Goal: Task Accomplishment & Management: Manage account settings

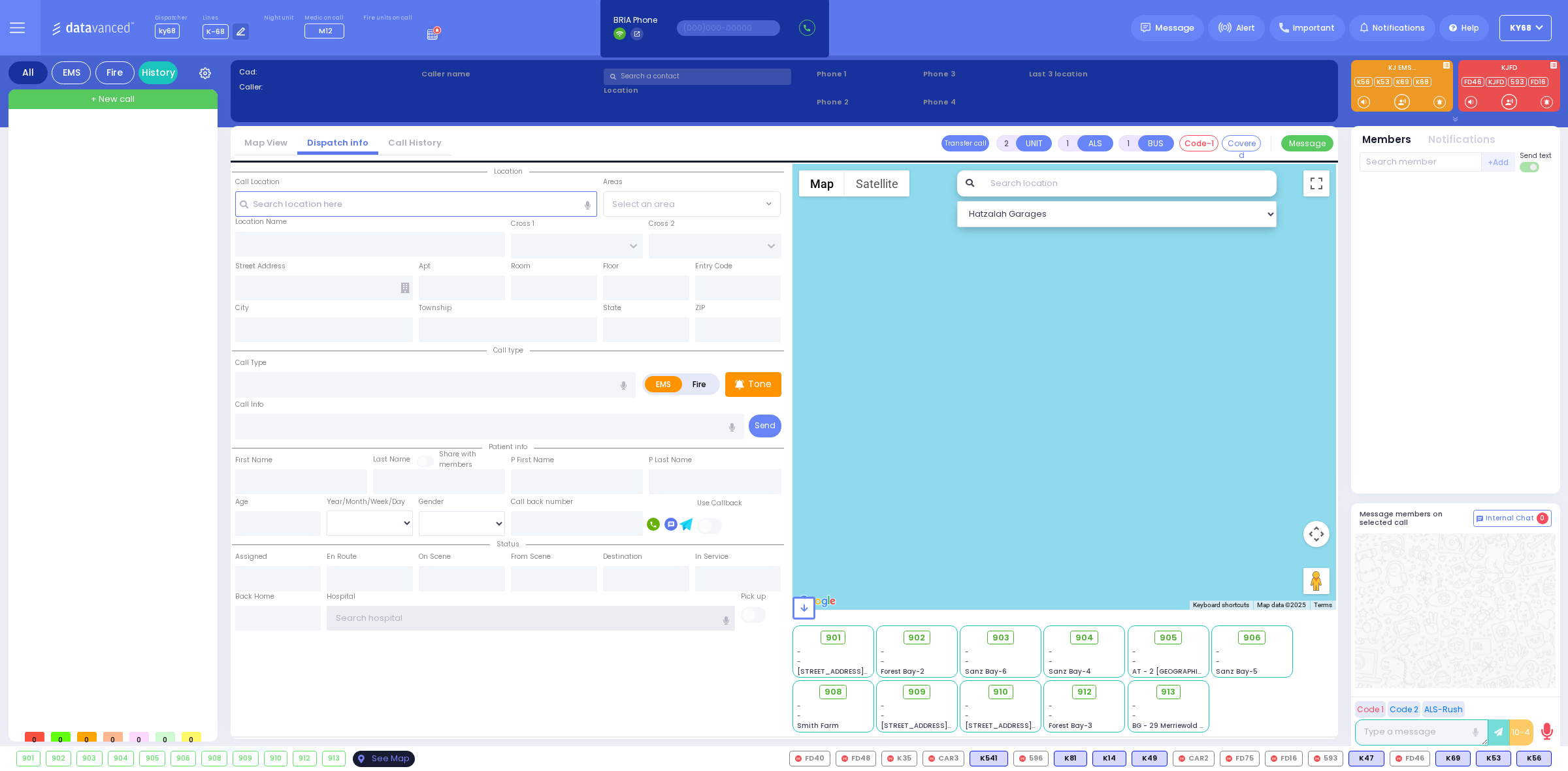
type input "ky68"
click at [380, 758] on div "See Map" at bounding box center [384, 759] width 61 height 17
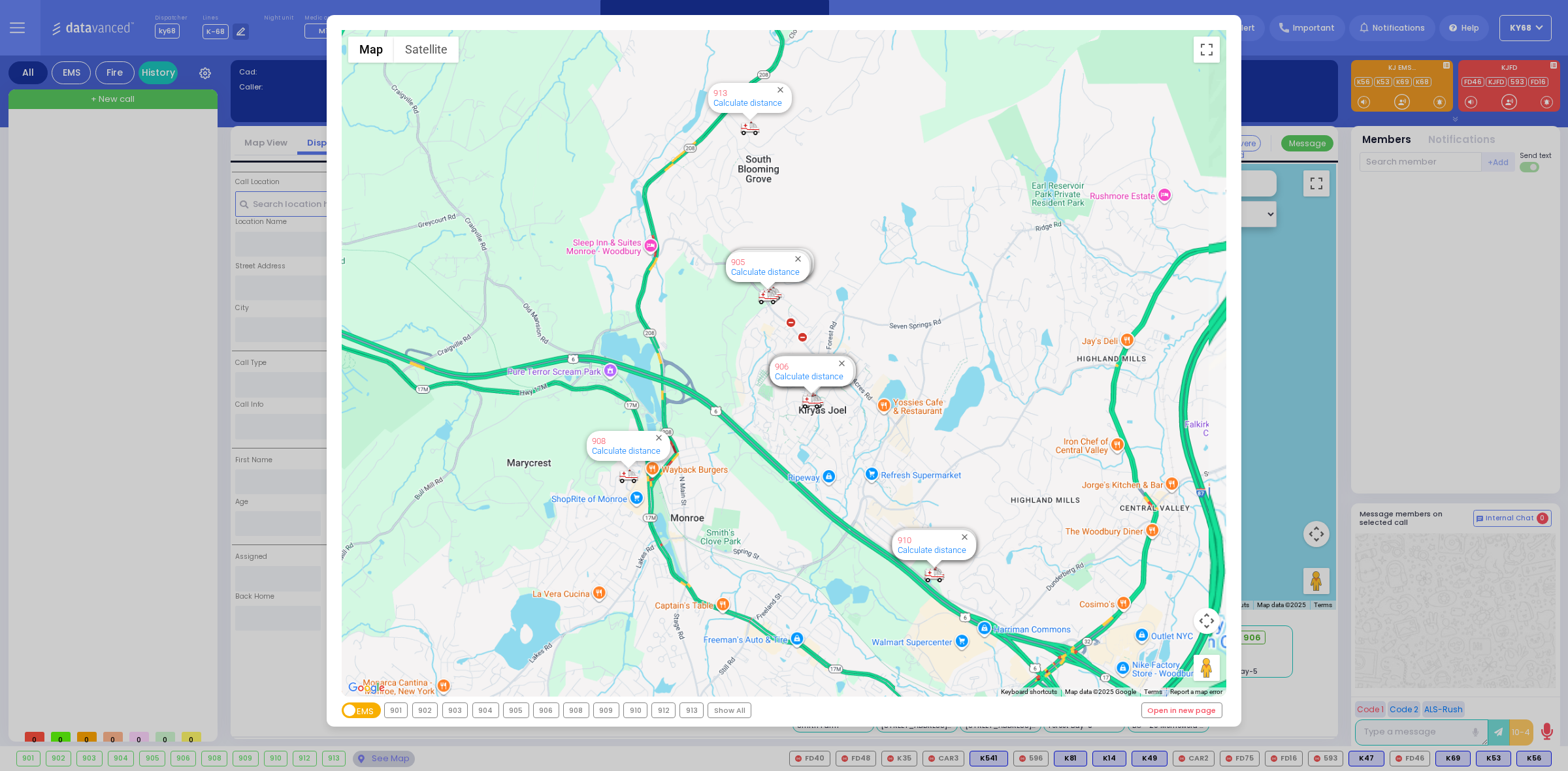
click at [203, 294] on div "← Move left → Move right ↑ Move up ↓ Move down + Zoom in - Zoom out Home Jump l…" at bounding box center [784, 385] width 1568 height 771
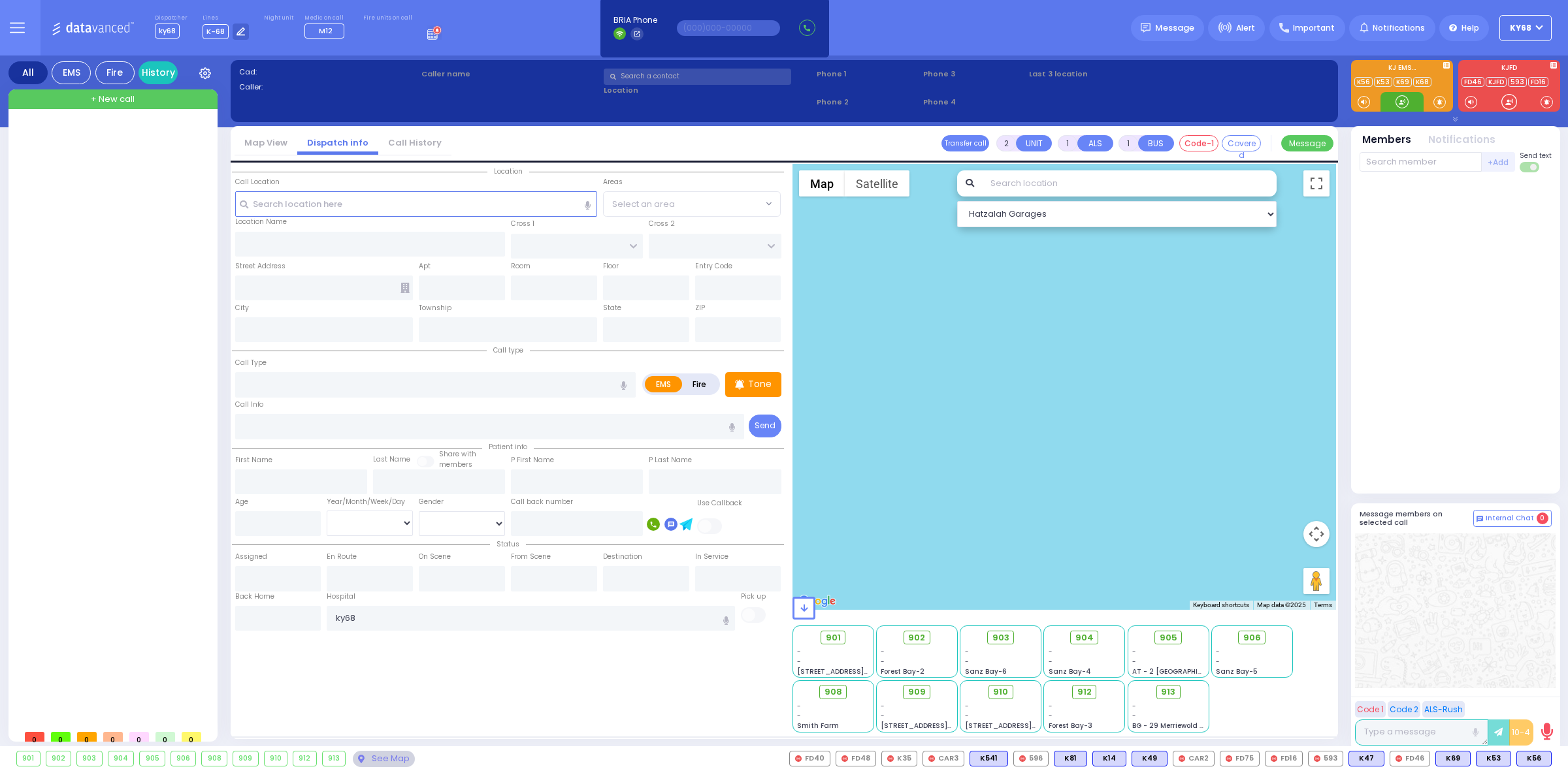
click at [1402, 104] on div at bounding box center [1402, 102] width 13 height 13
click at [378, 761] on div "See Map" at bounding box center [384, 759] width 61 height 17
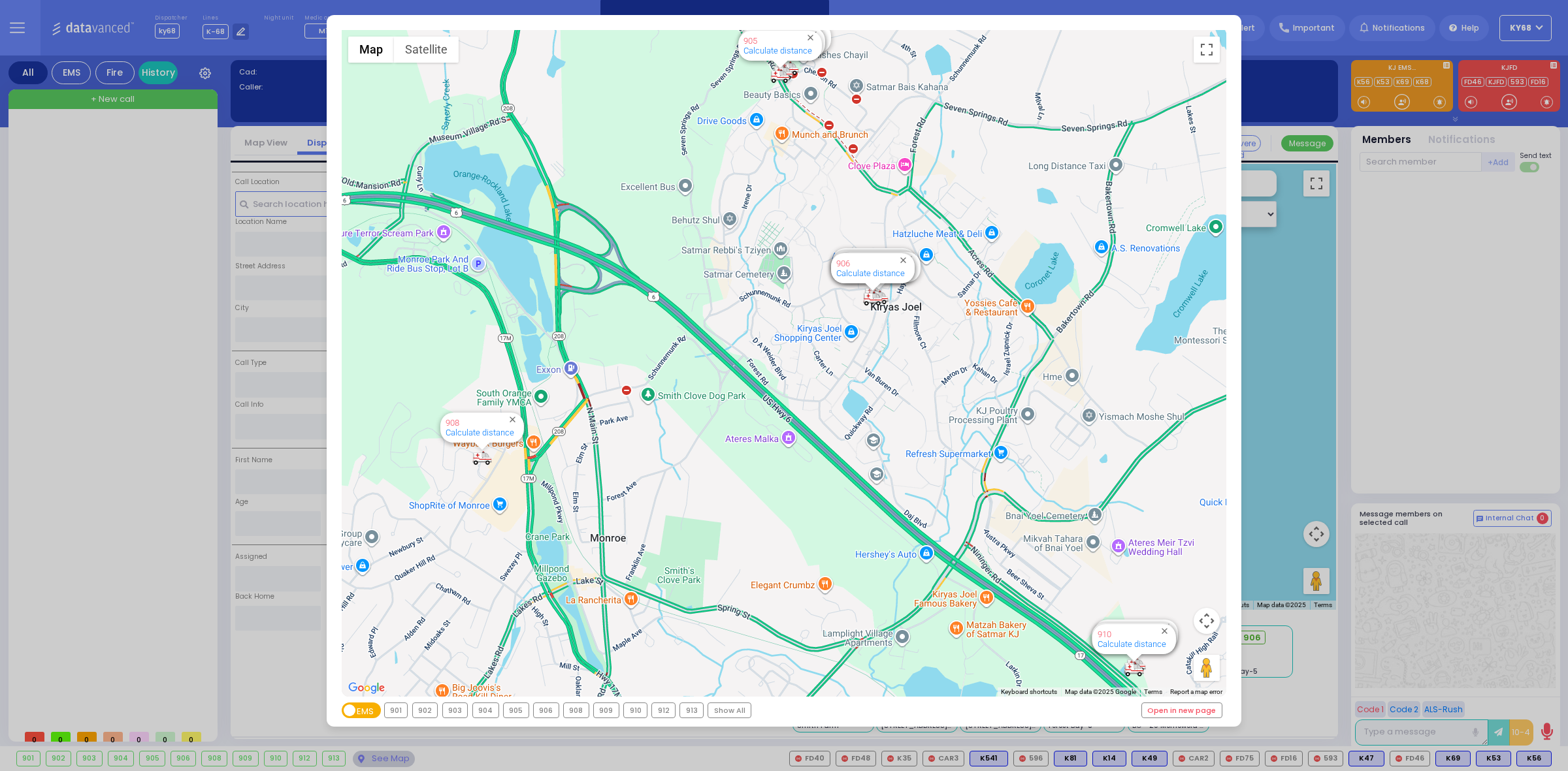
drag, startPoint x: 908, startPoint y: 544, endPoint x: 892, endPoint y: 531, distance: 20.6
click at [892, 531] on div "594 Calculate distance 595 Calculate distance 596 Calculate distance 901 Calcul…" at bounding box center [784, 363] width 885 height 667
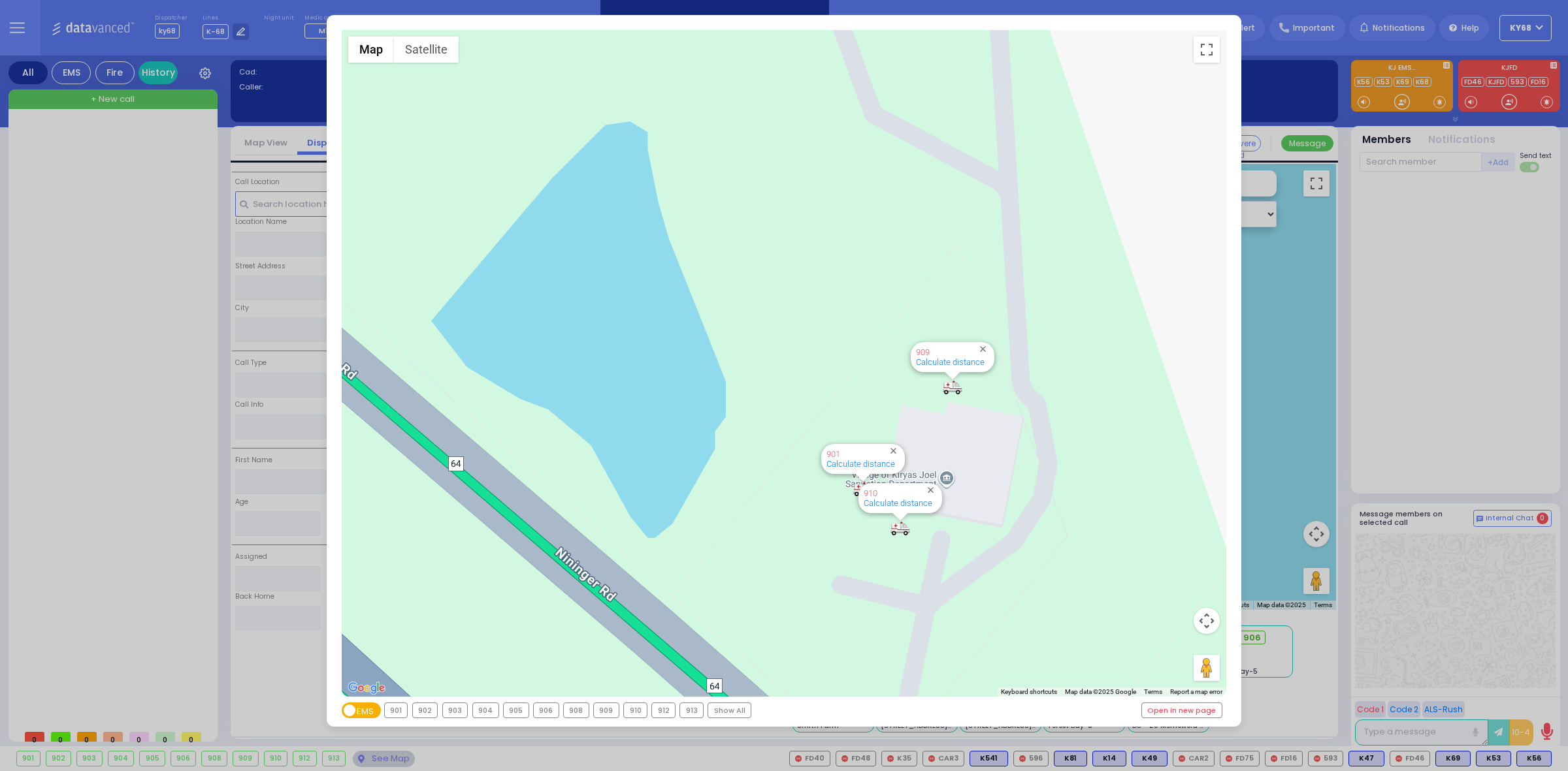
click at [1428, 376] on div "← Move left → Move right ↑ Move up ↓ Move down + Zoom in - Zoom out Home Jump l…" at bounding box center [784, 385] width 1568 height 771
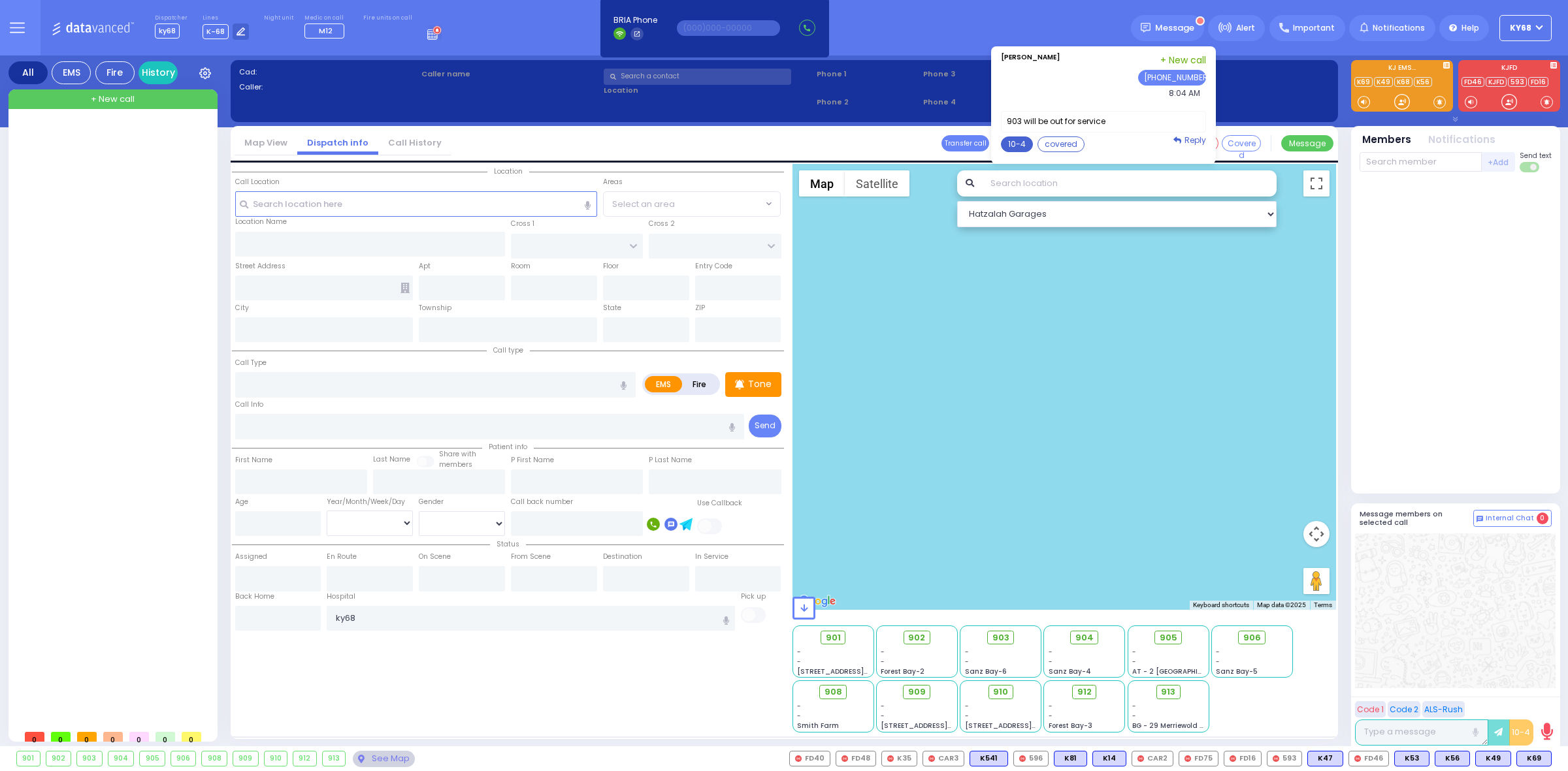
click at [1013, 141] on button "10-4" at bounding box center [1017, 144] width 32 height 16
type textarea "10-4 thank you"
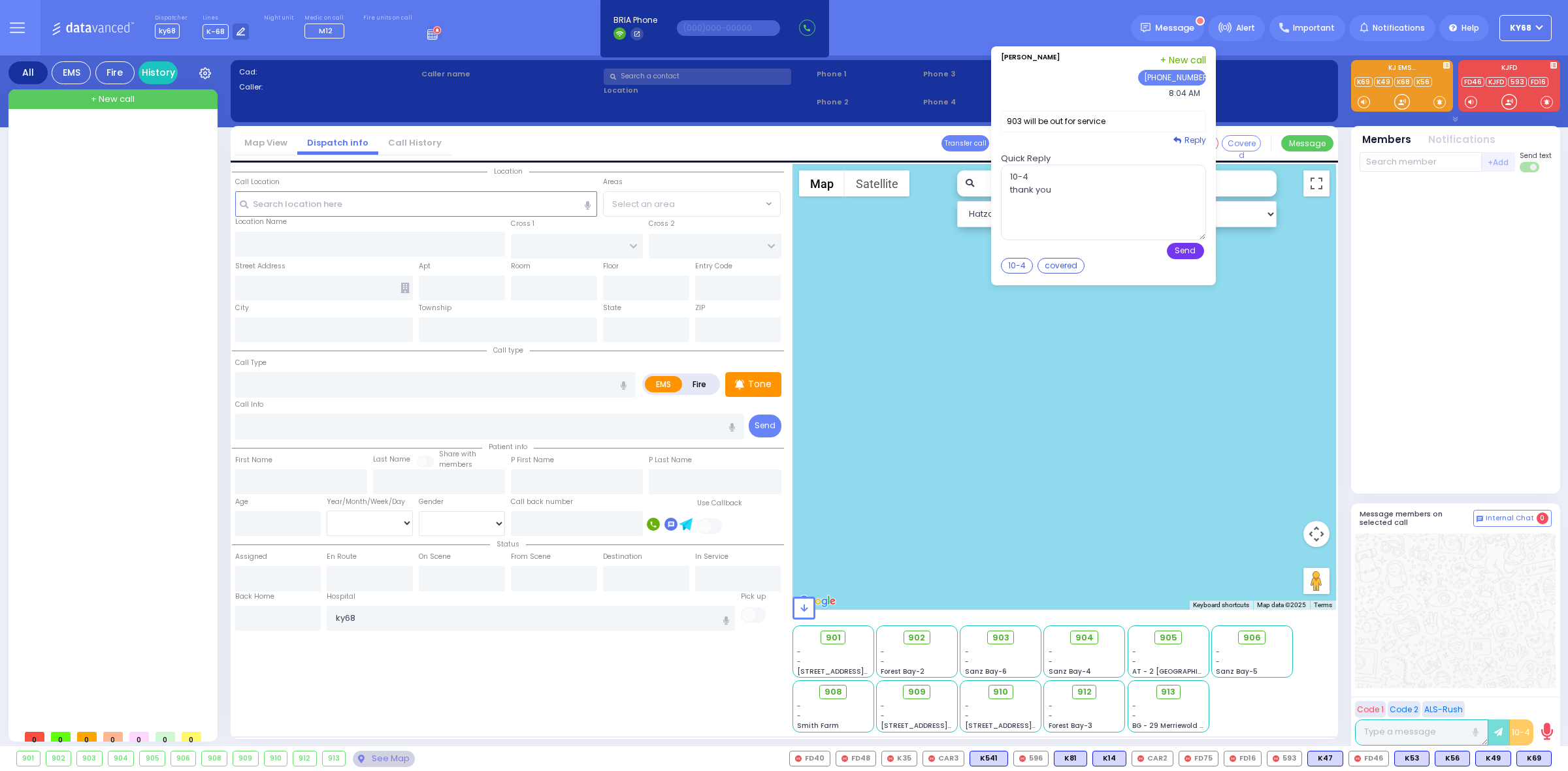
click at [1199, 252] on button "Send" at bounding box center [1184, 251] width 37 height 17
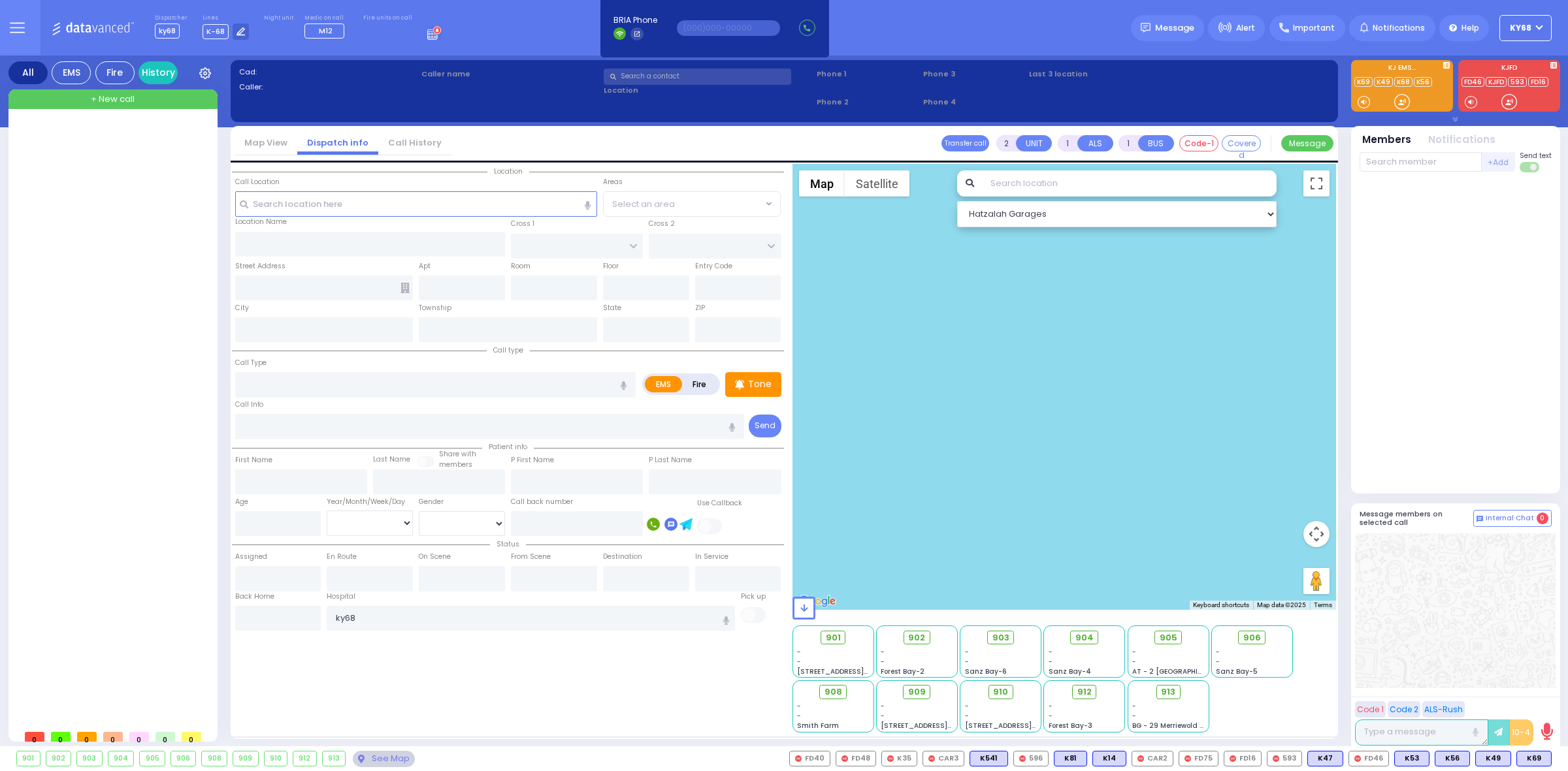
click at [87, 762] on div "903" at bounding box center [89, 759] width 25 height 14
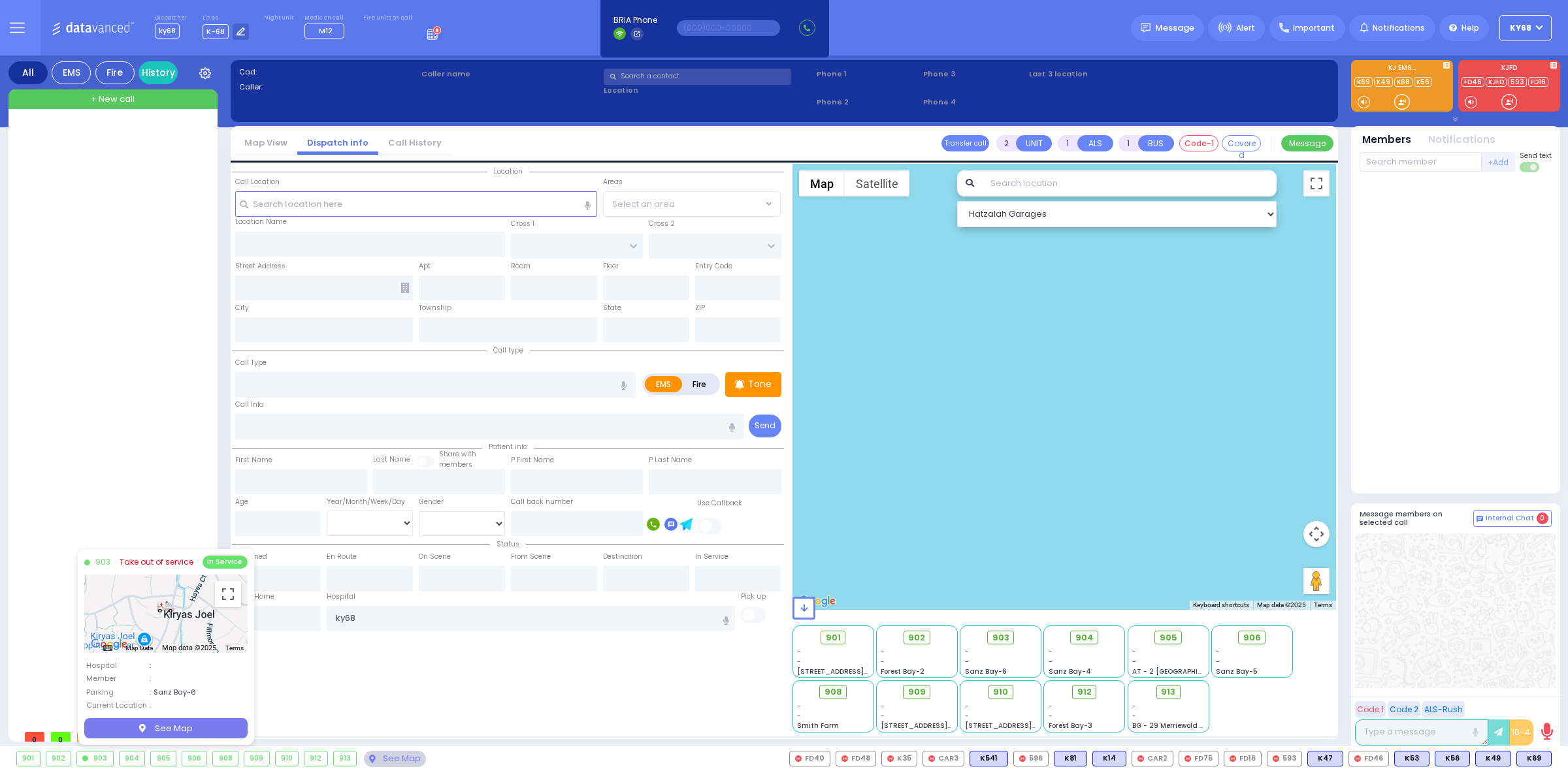
click at [141, 564] on link "Take out of service" at bounding box center [156, 562] width 74 height 12
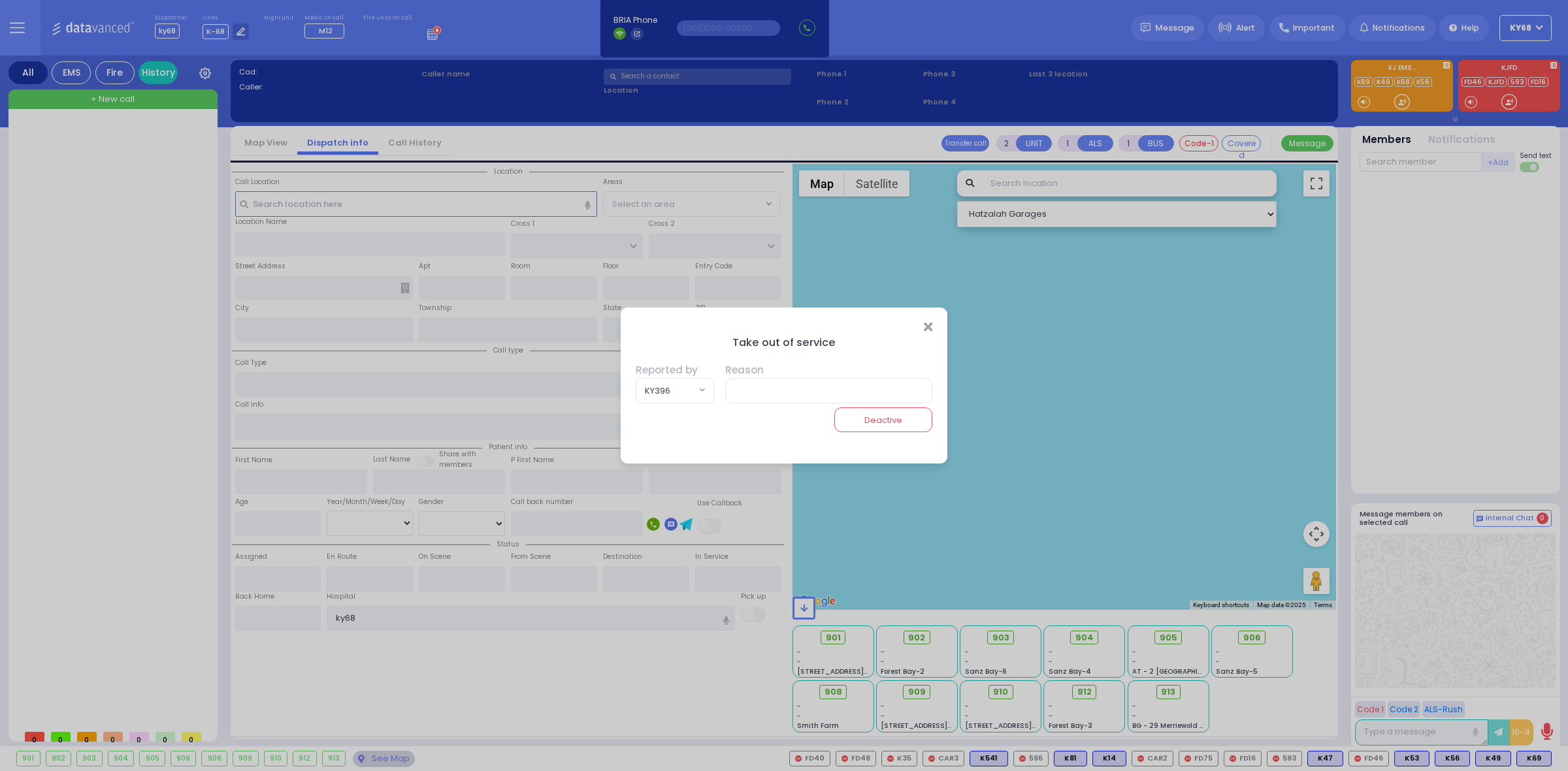
click at [649, 385] on span "KY396" at bounding box center [666, 390] width 60 height 23
type input "43"
select select "KY43"
click at [765, 393] on input "text" at bounding box center [827, 391] width 212 height 25
type input "."
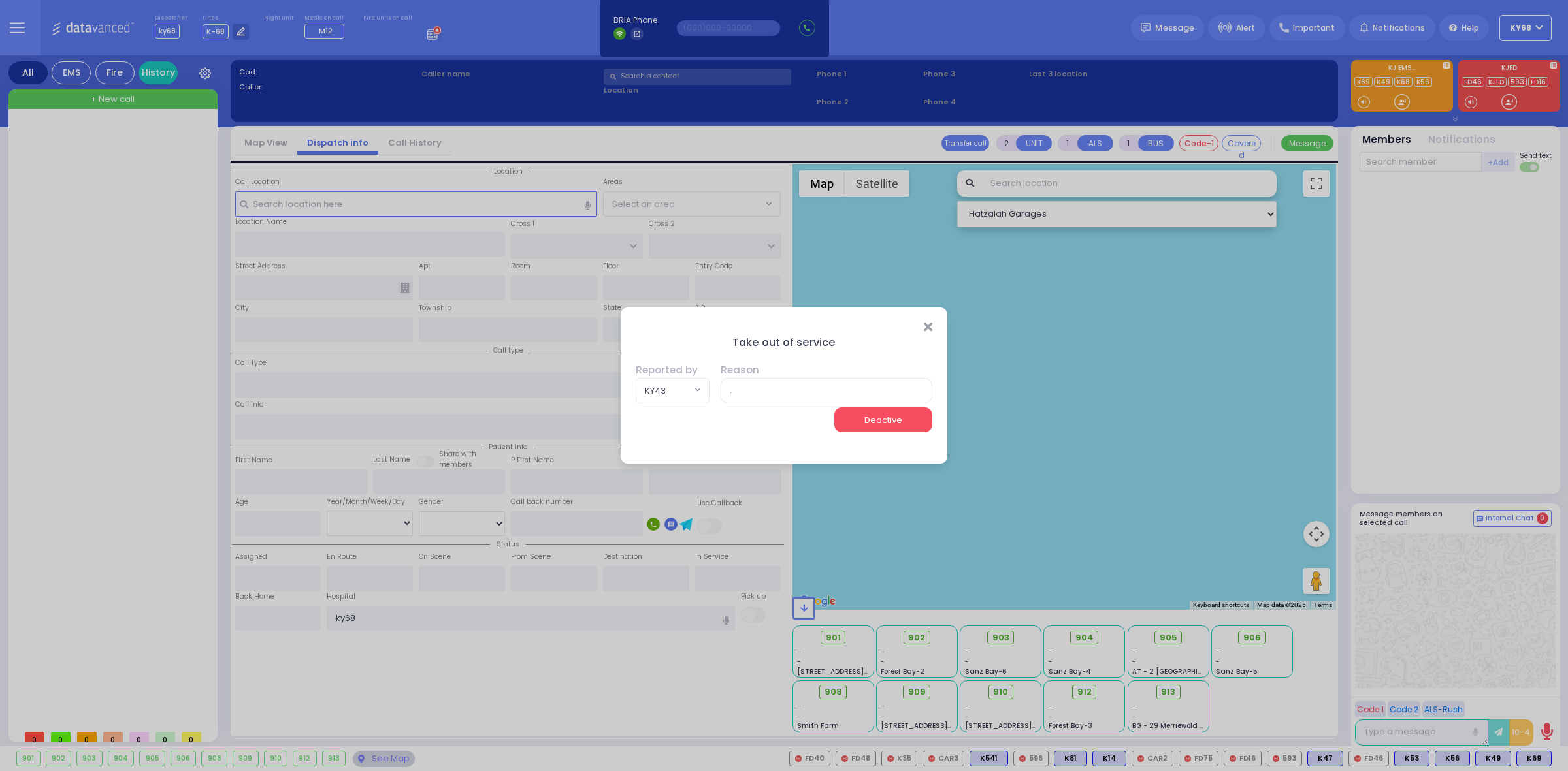
click at [892, 413] on button "Deactive" at bounding box center [883, 420] width 98 height 25
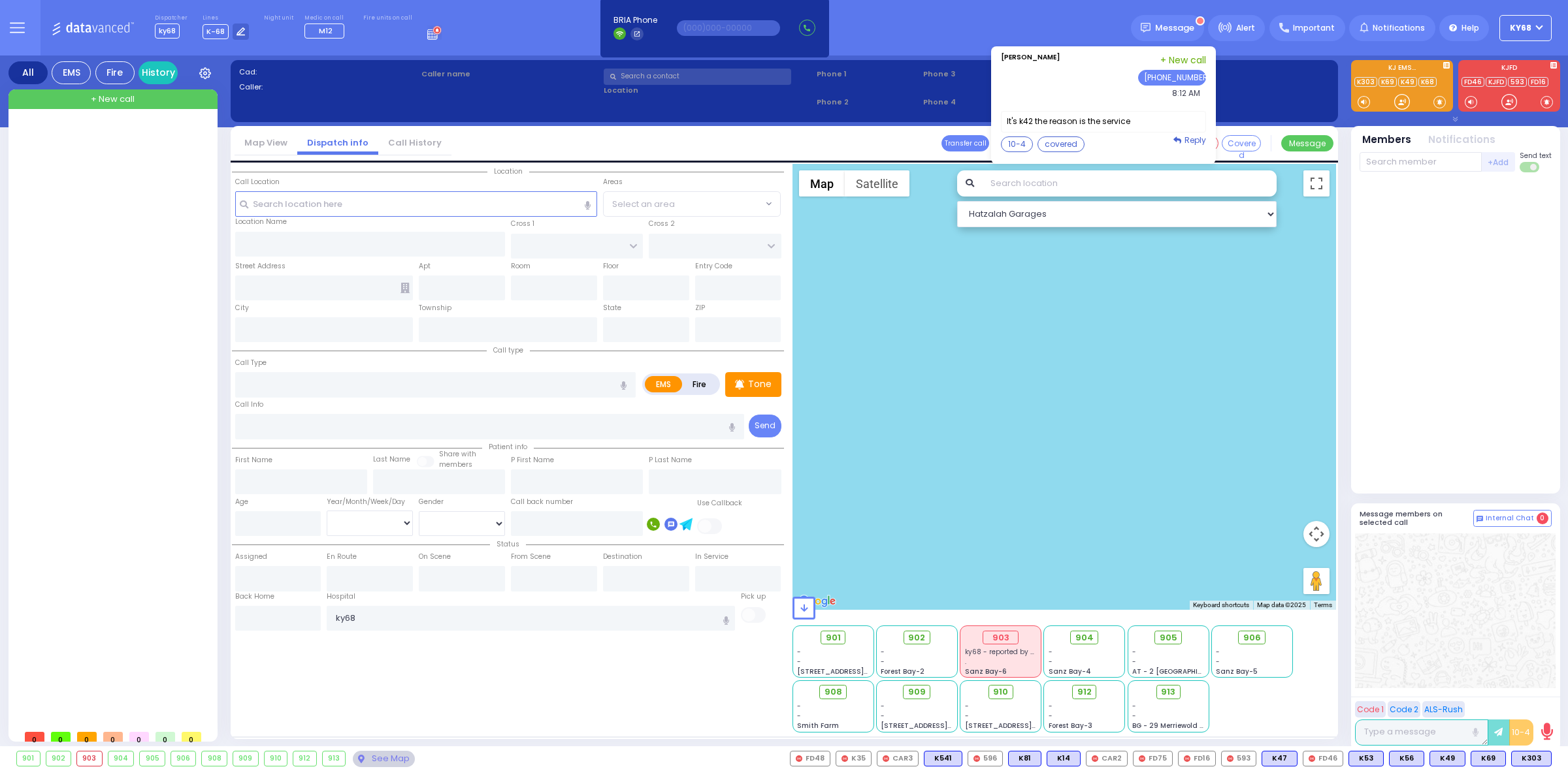
click at [1092, 120] on label "It's k42 the reason is the service" at bounding box center [1103, 121] width 205 height 21
click at [1109, 121] on label "It's k42 the reason is the service" at bounding box center [1103, 121] width 205 height 21
copy label "service"
click at [1109, 121] on label "It's k42 the reason is the service" at bounding box center [1103, 121] width 205 height 21
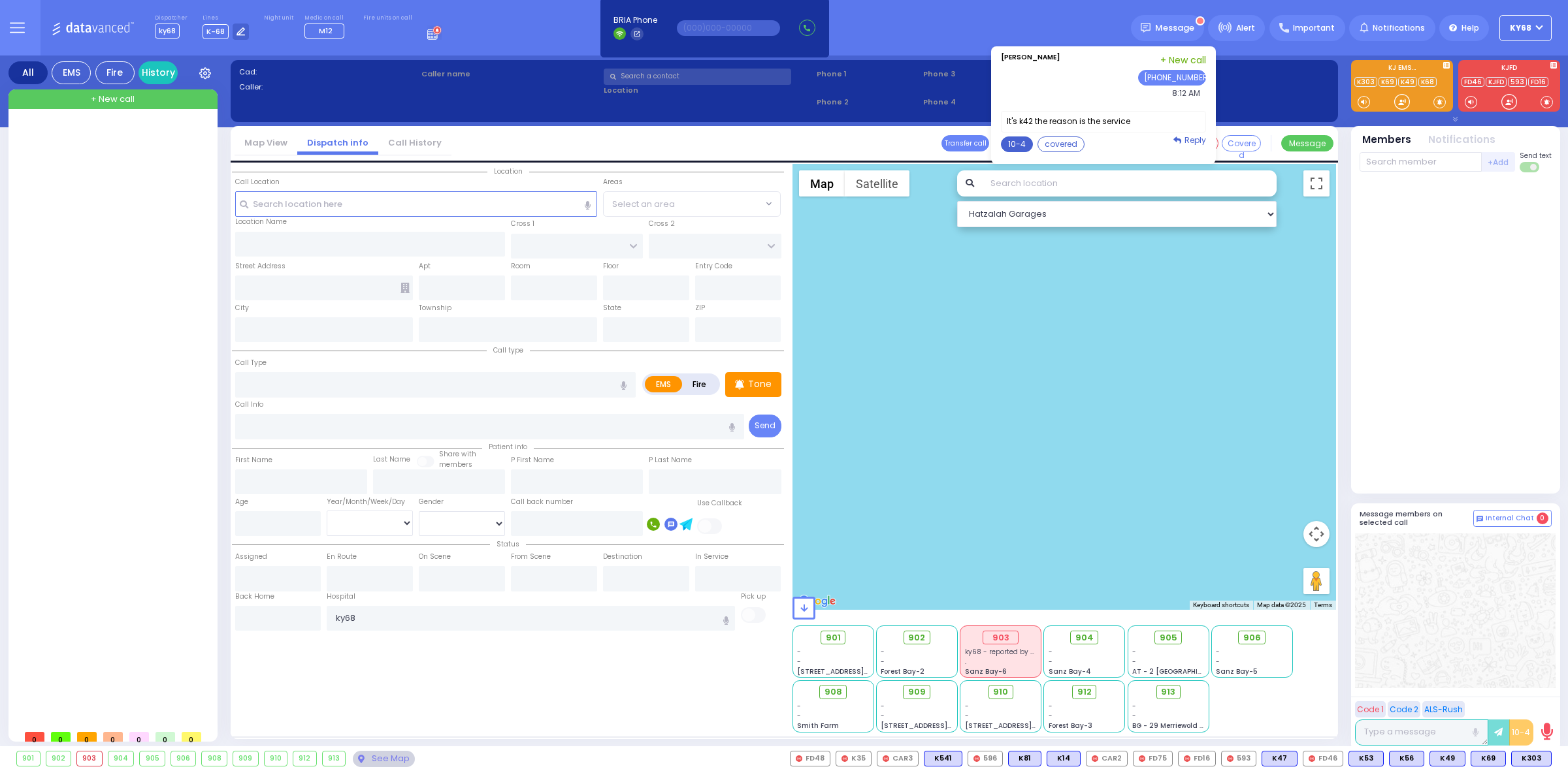
click at [1026, 149] on button "10-4" at bounding box center [1017, 144] width 32 height 16
type textarea "10-4 thank you"
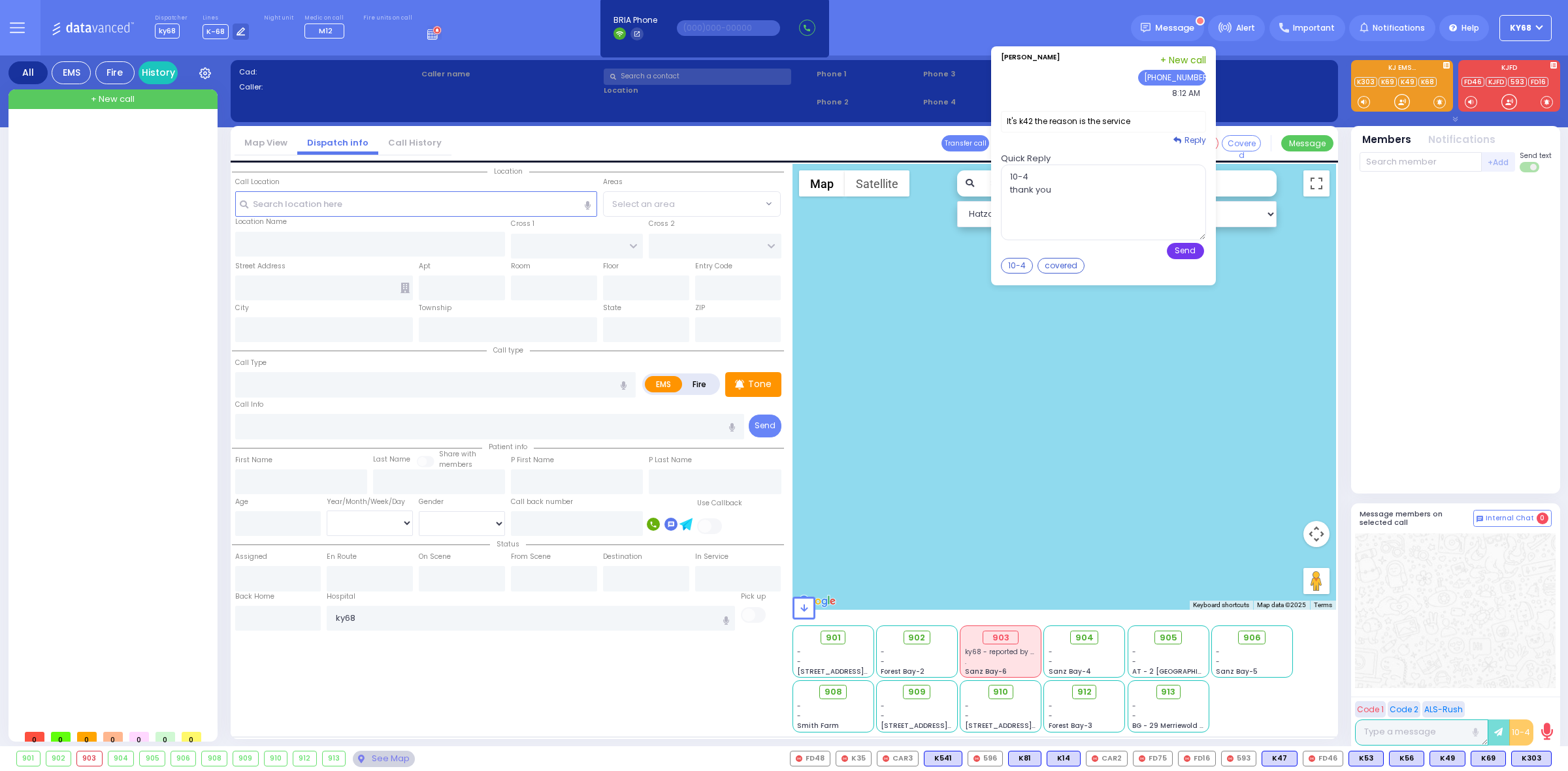
click at [1191, 253] on button "Send" at bounding box center [1184, 251] width 37 height 17
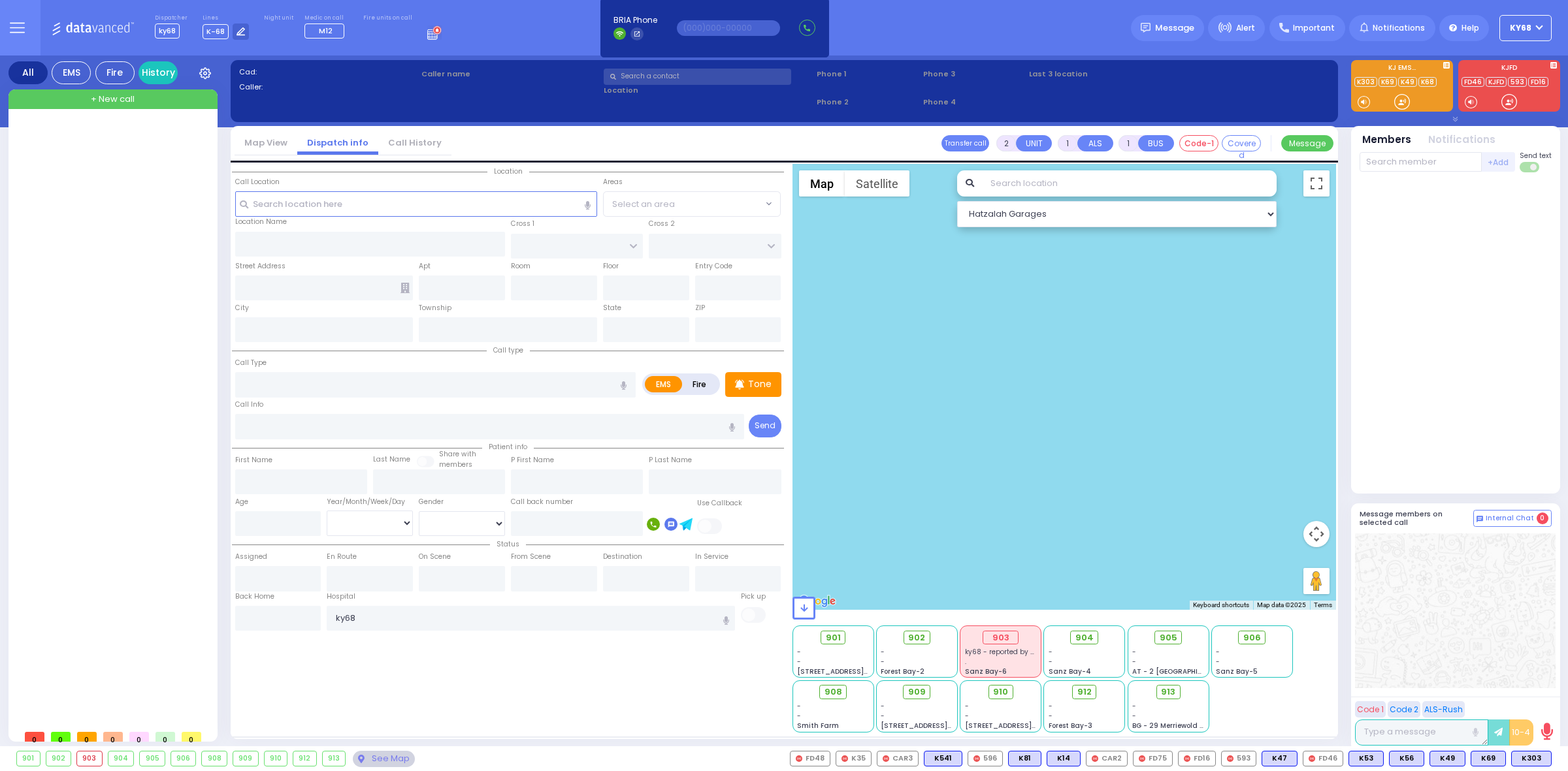
click at [87, 758] on div "903" at bounding box center [89, 759] width 25 height 14
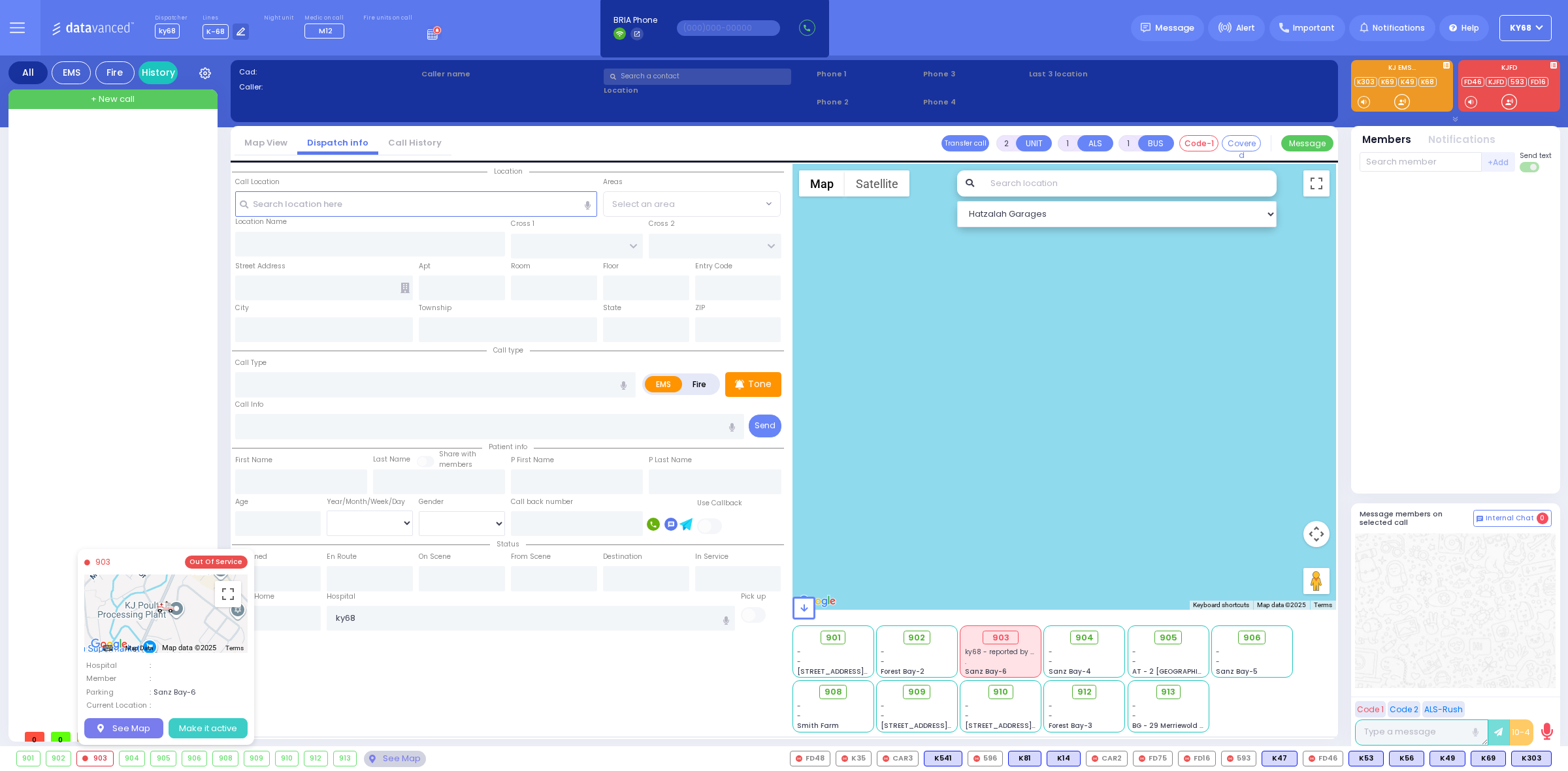
click at [199, 723] on button "Make it active" at bounding box center [208, 728] width 79 height 21
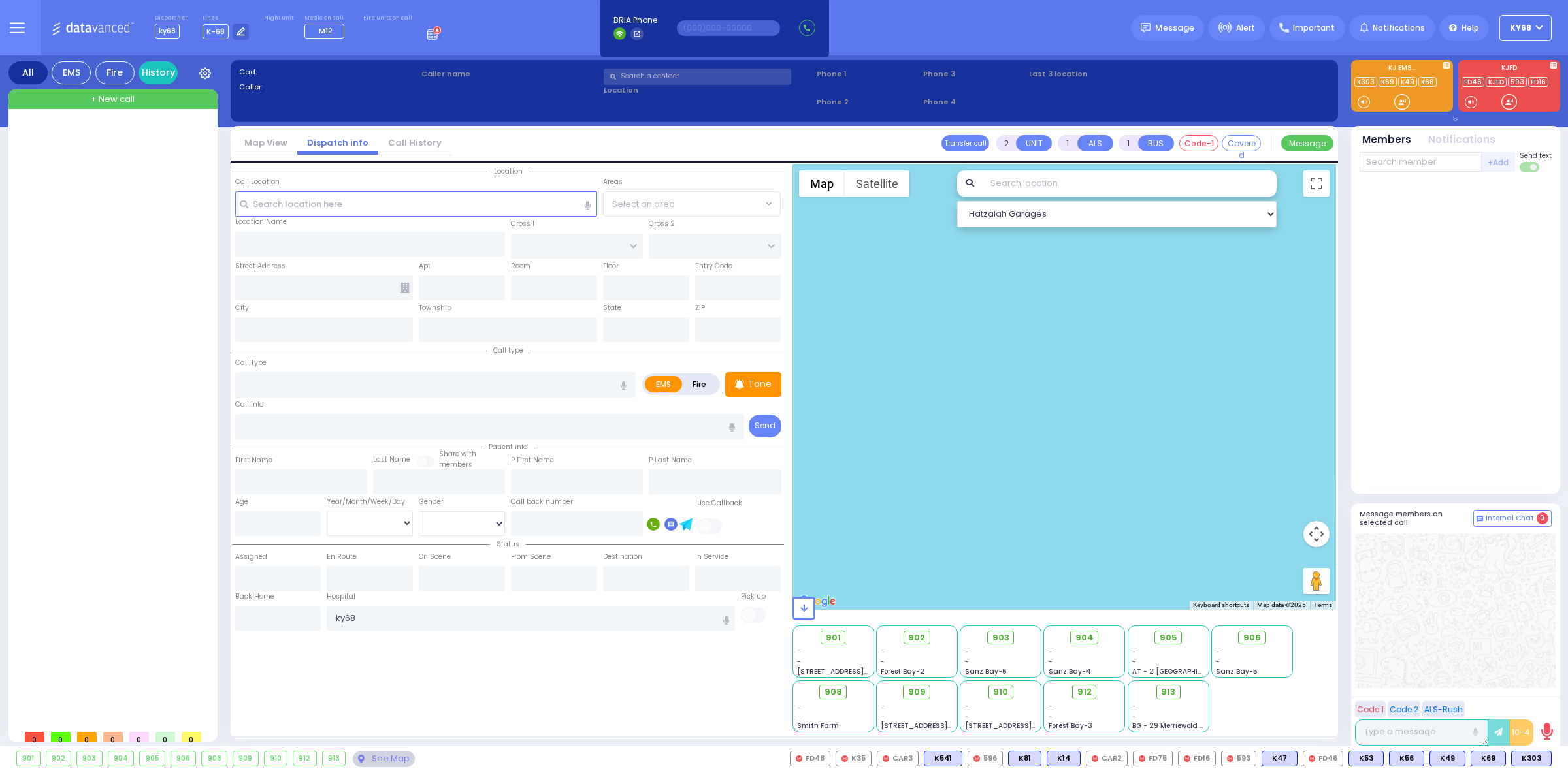
click at [89, 755] on div "903" at bounding box center [89, 759] width 25 height 14
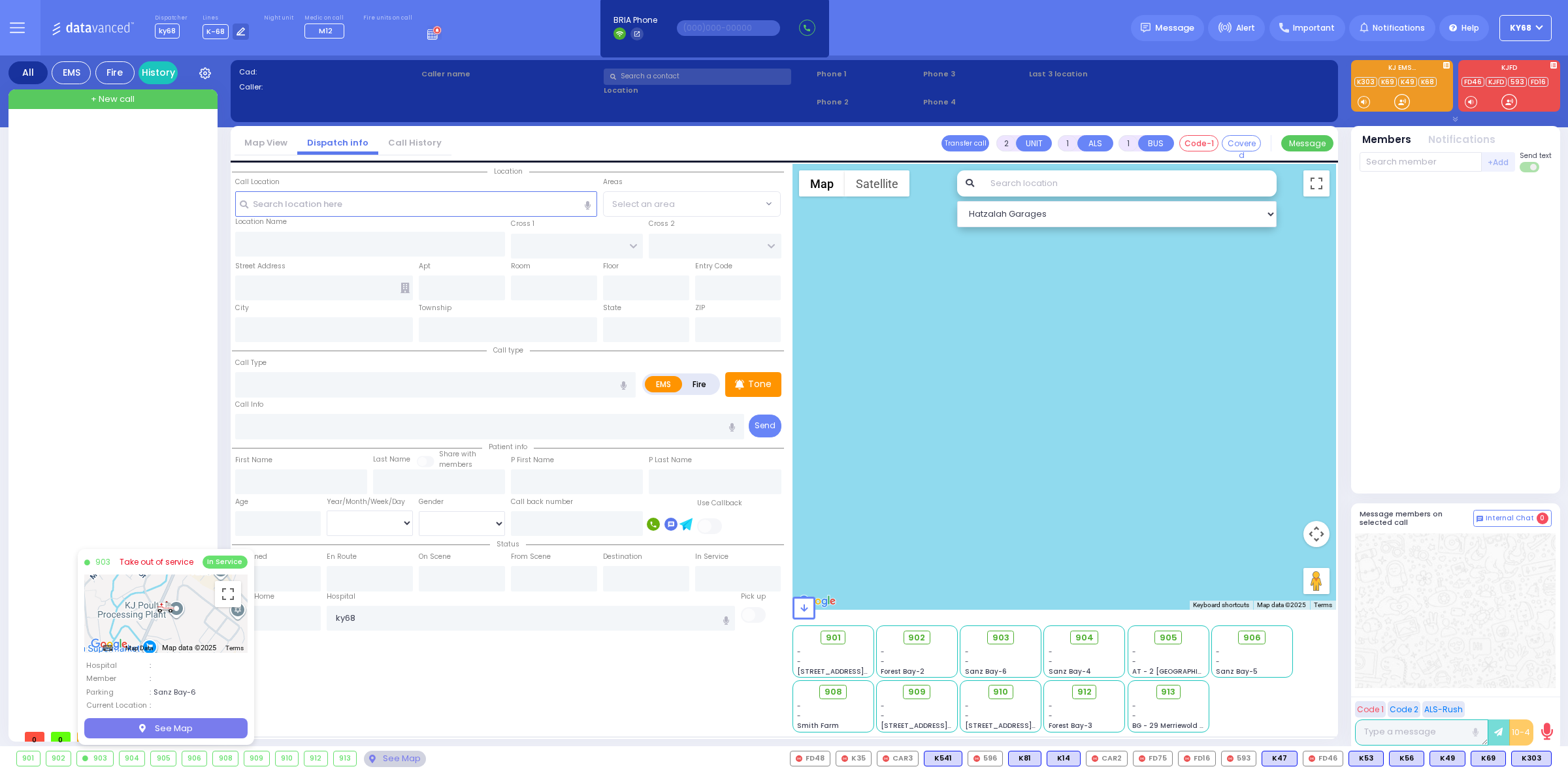
click at [164, 562] on link "Take out of service" at bounding box center [156, 562] width 74 height 12
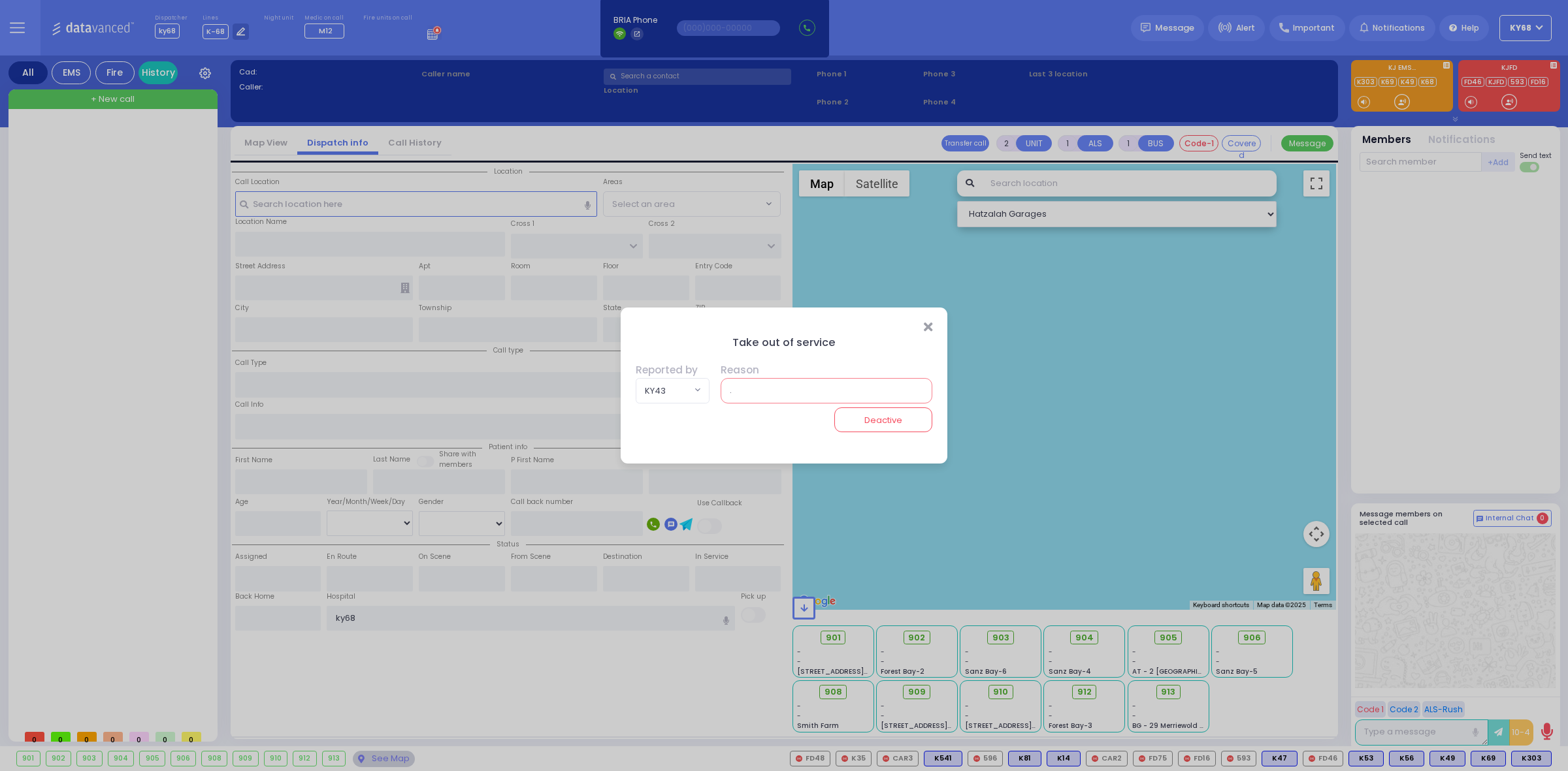
click at [831, 388] on input "." at bounding box center [827, 391] width 212 height 25
paste input "service"
type input "service"
click at [860, 413] on button "Deactive" at bounding box center [883, 420] width 98 height 25
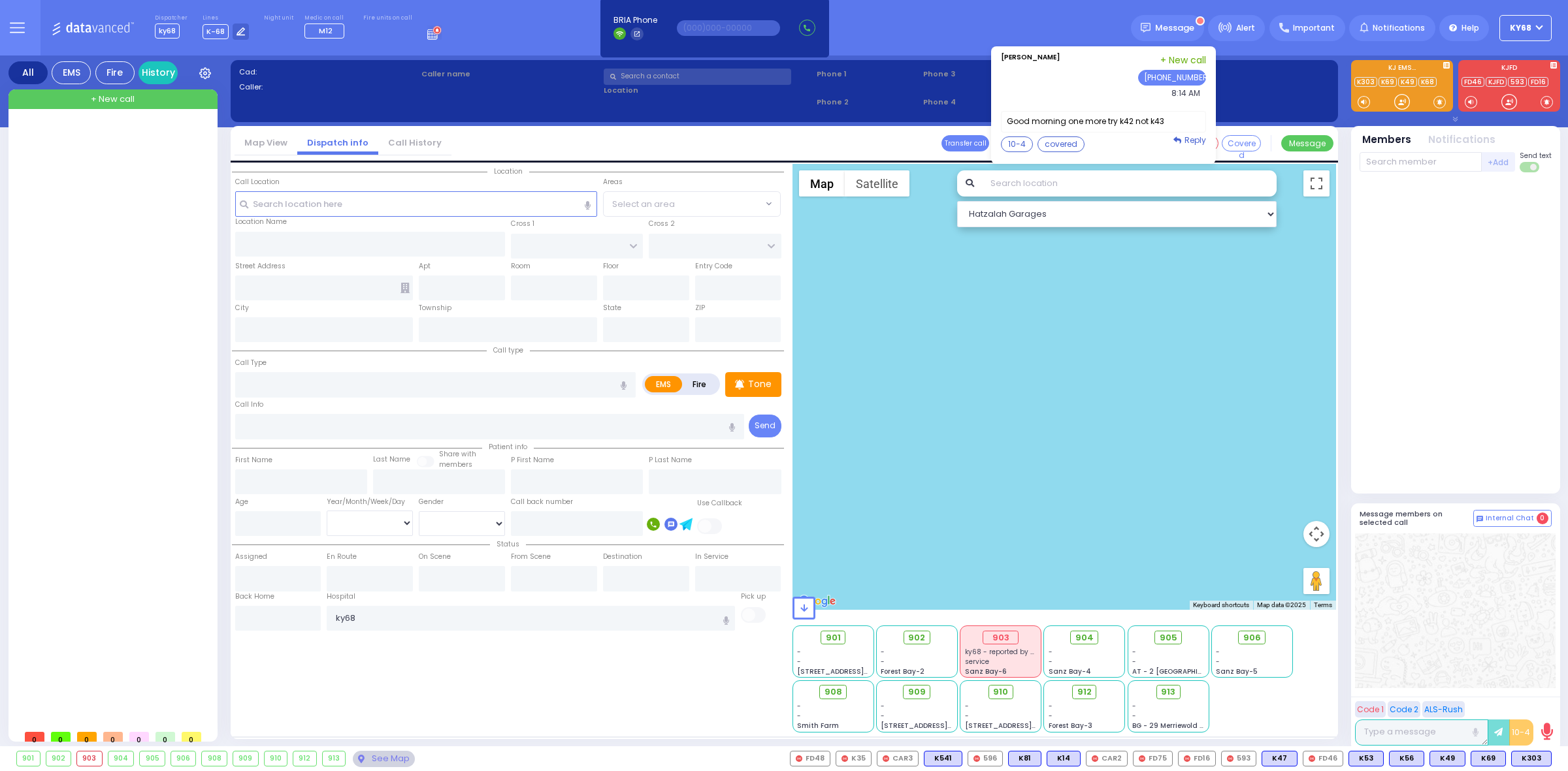
drag, startPoint x: 1039, startPoint y: 121, endPoint x: 1079, endPoint y: 123, distance: 40.0
click at [1079, 123] on label "Good morning one more try k42 not k43" at bounding box center [1103, 121] width 205 height 21
click at [1014, 141] on button "10-4" at bounding box center [1017, 144] width 32 height 16
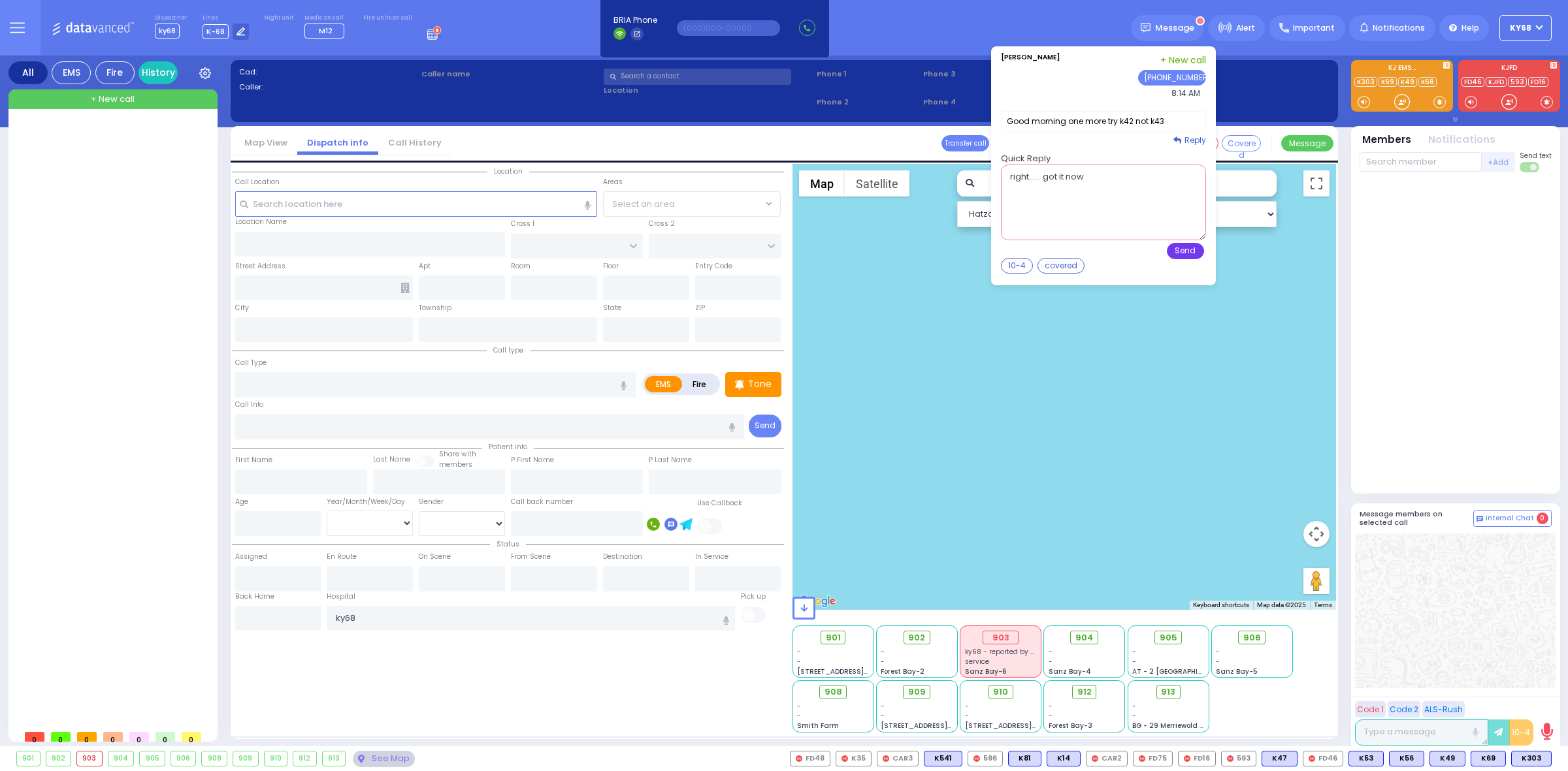
type textarea "right...... got it now"
click at [1185, 250] on button "Send" at bounding box center [1184, 251] width 37 height 17
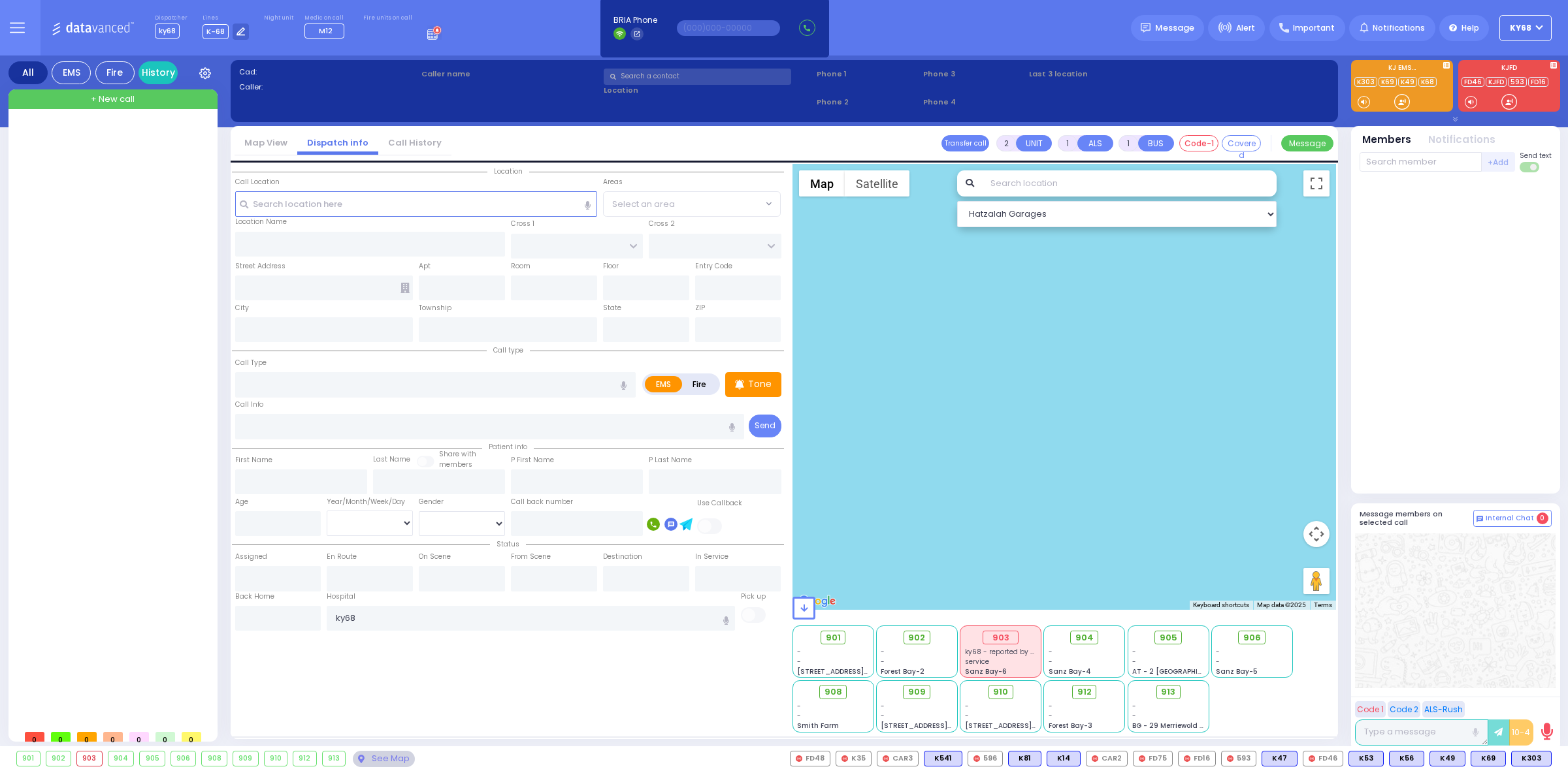
click at [86, 763] on div "903" at bounding box center [89, 759] width 25 height 14
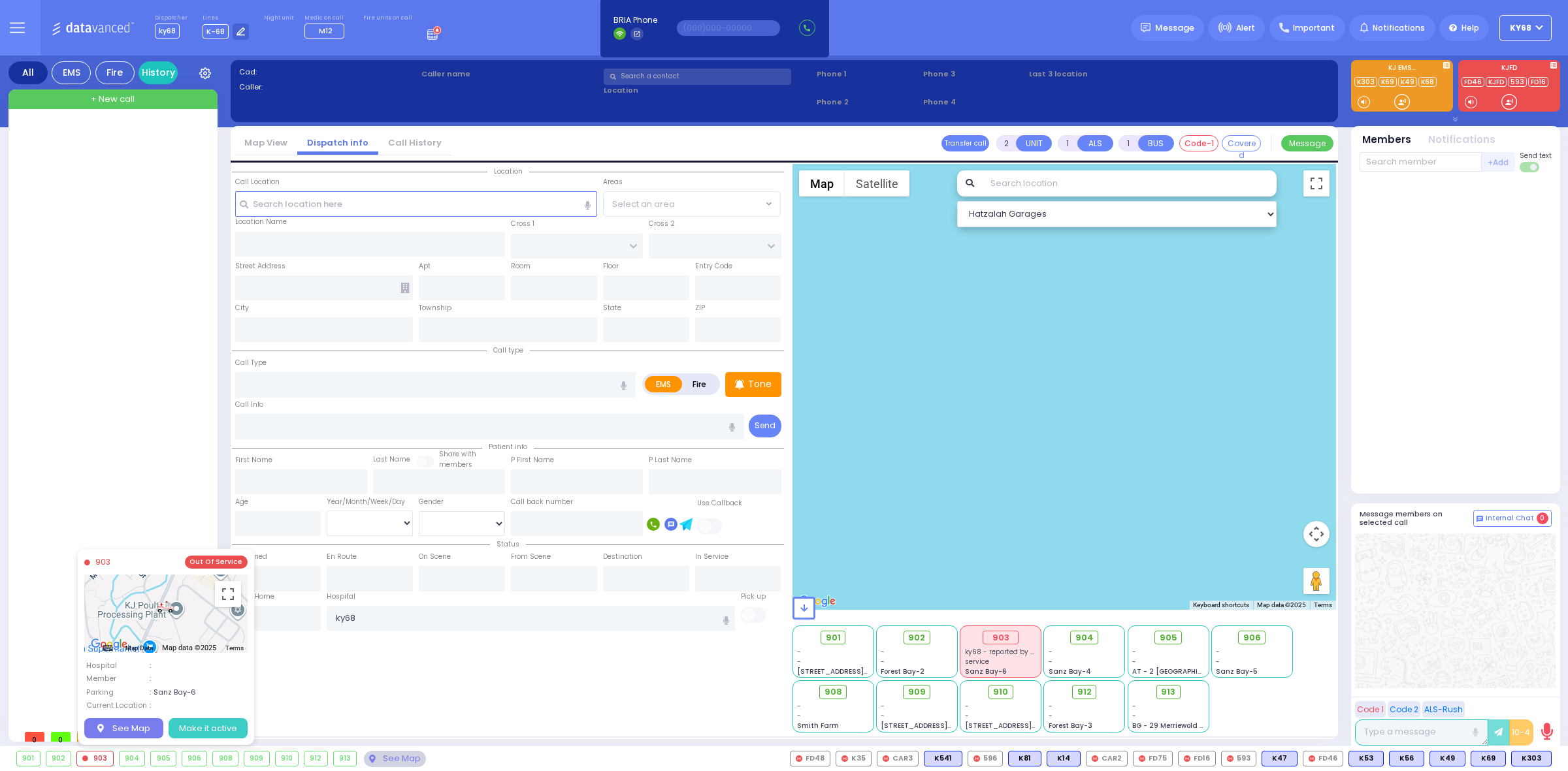
click at [203, 724] on button "Make it active" at bounding box center [208, 728] width 79 height 21
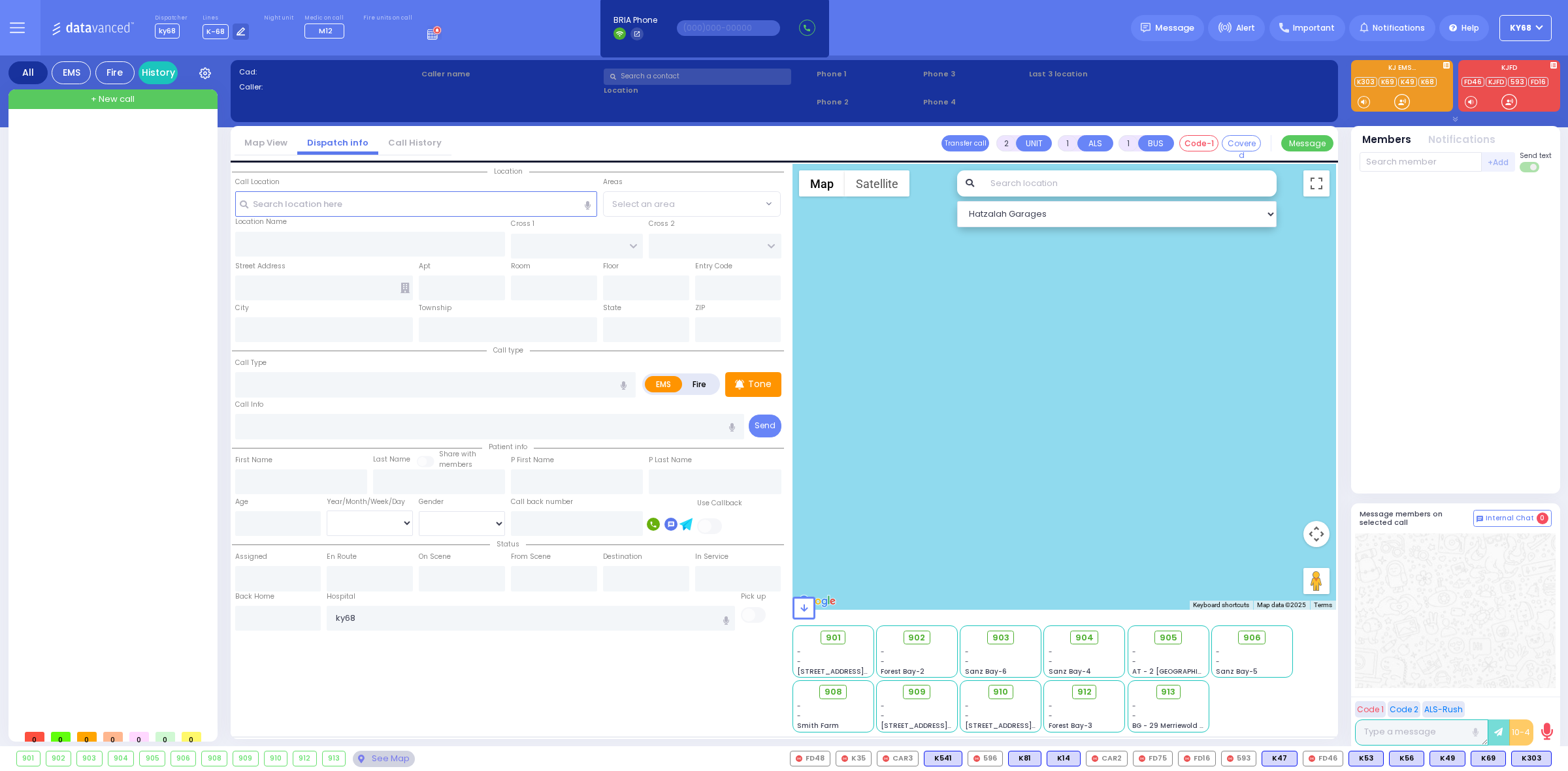
click at [83, 756] on div "903" at bounding box center [89, 759] width 25 height 14
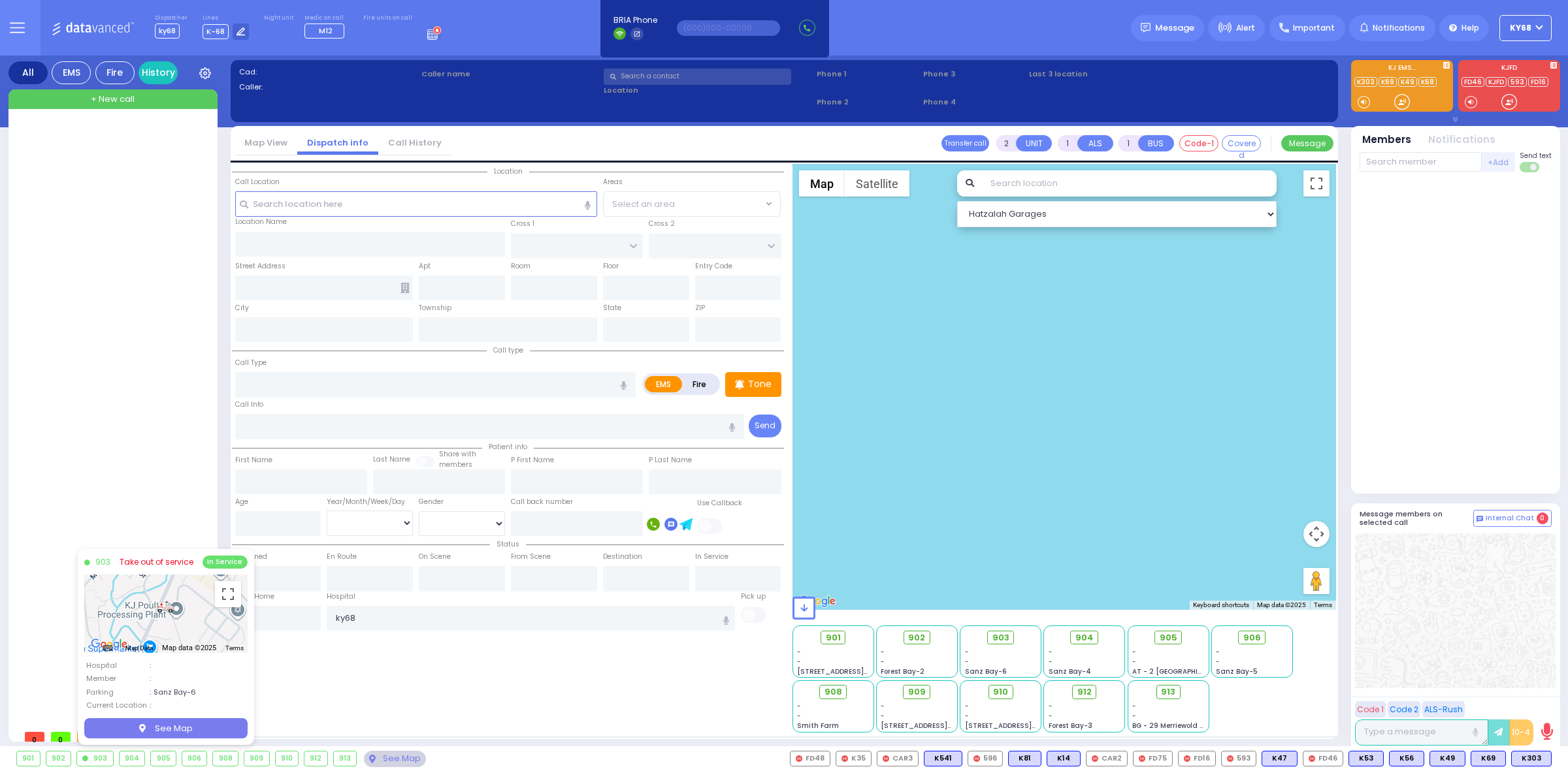
click at [160, 559] on link "Take out of service" at bounding box center [156, 562] width 74 height 12
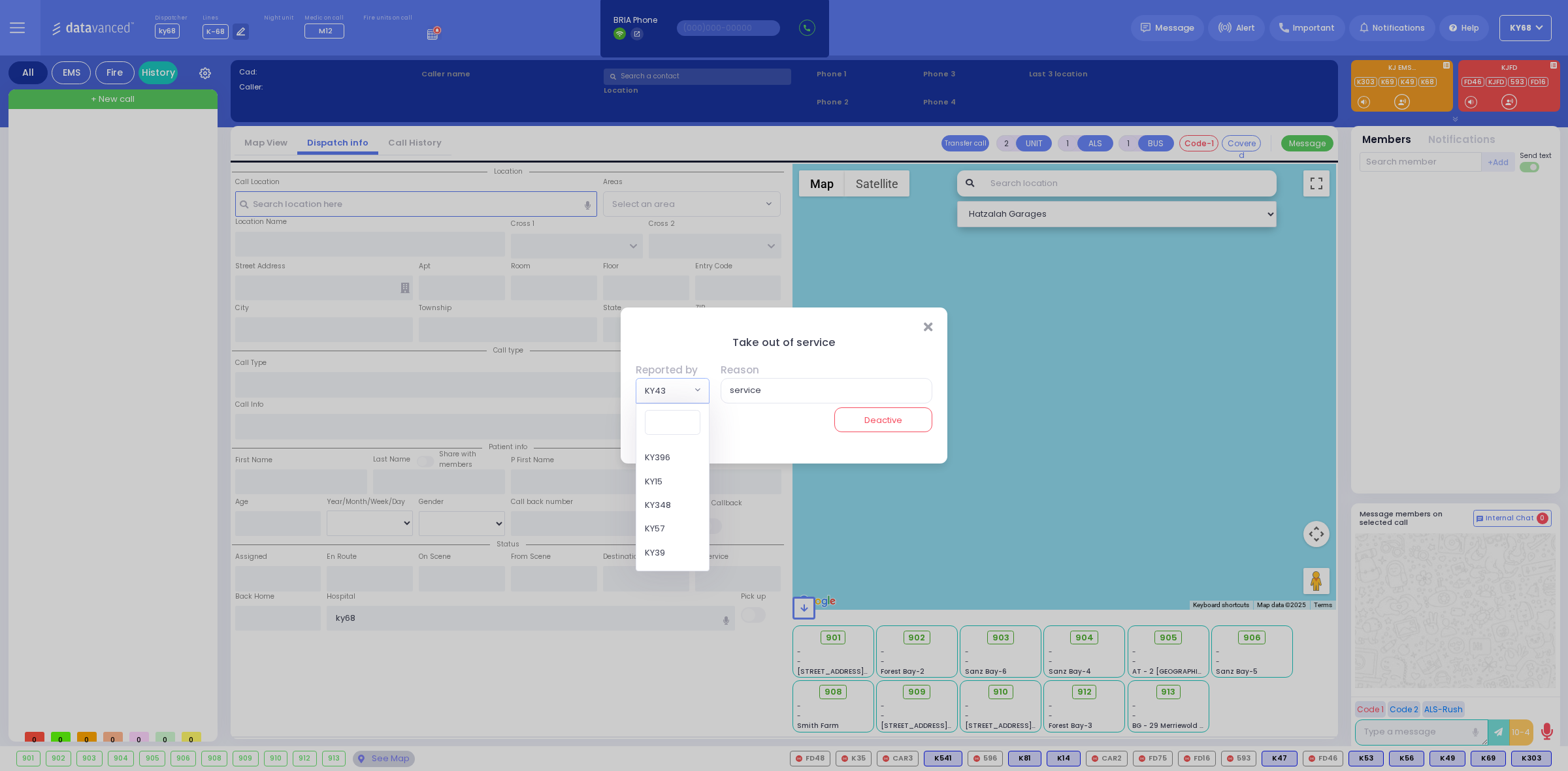
click at [652, 391] on span "KY43" at bounding box center [664, 390] width 55 height 23
type input "42"
select select "KY42"
click at [884, 412] on button "Deactive" at bounding box center [883, 420] width 98 height 25
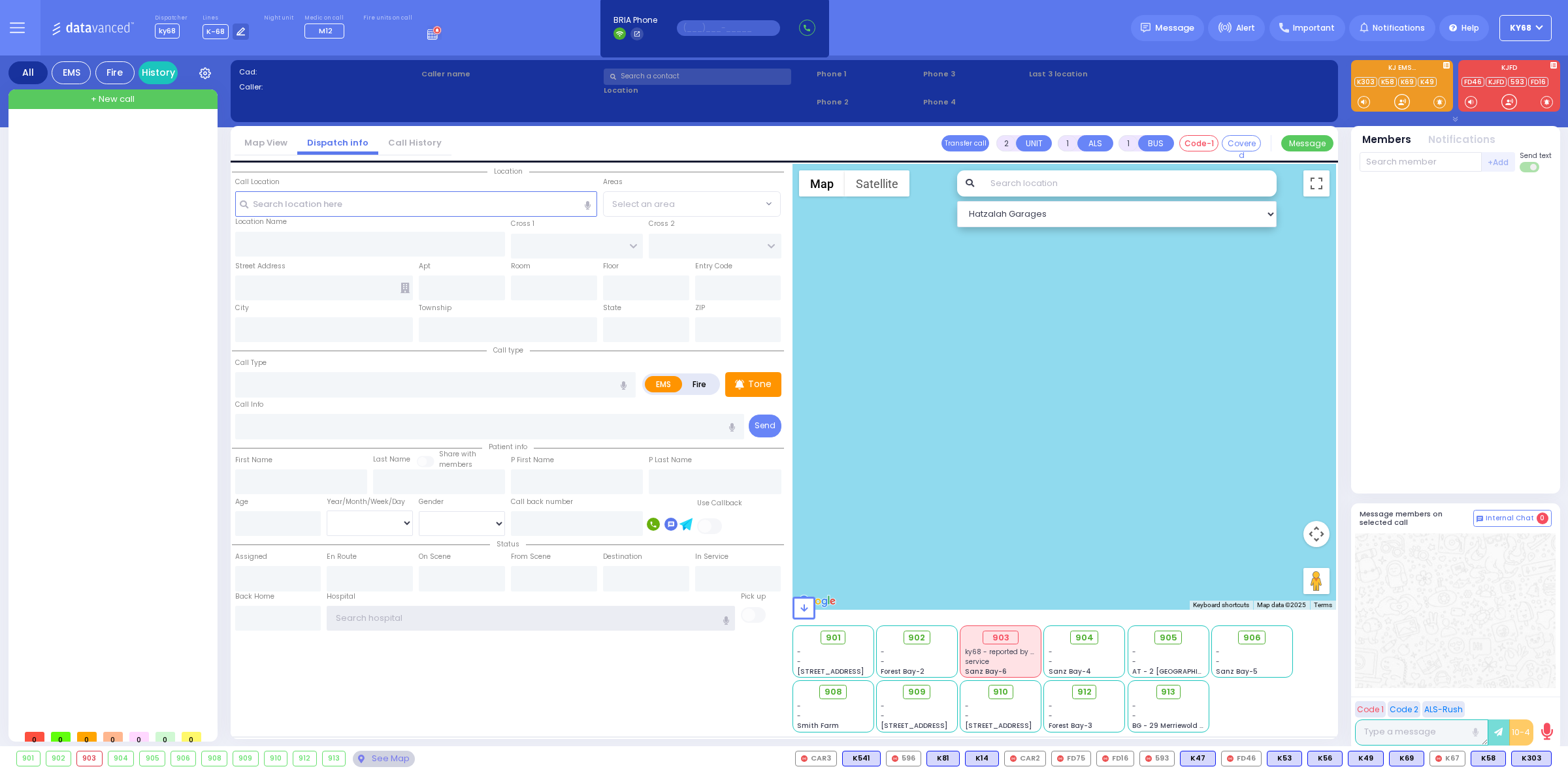
type input "ky68"
click at [694, 20] on input "text" at bounding box center [728, 27] width 103 height 16
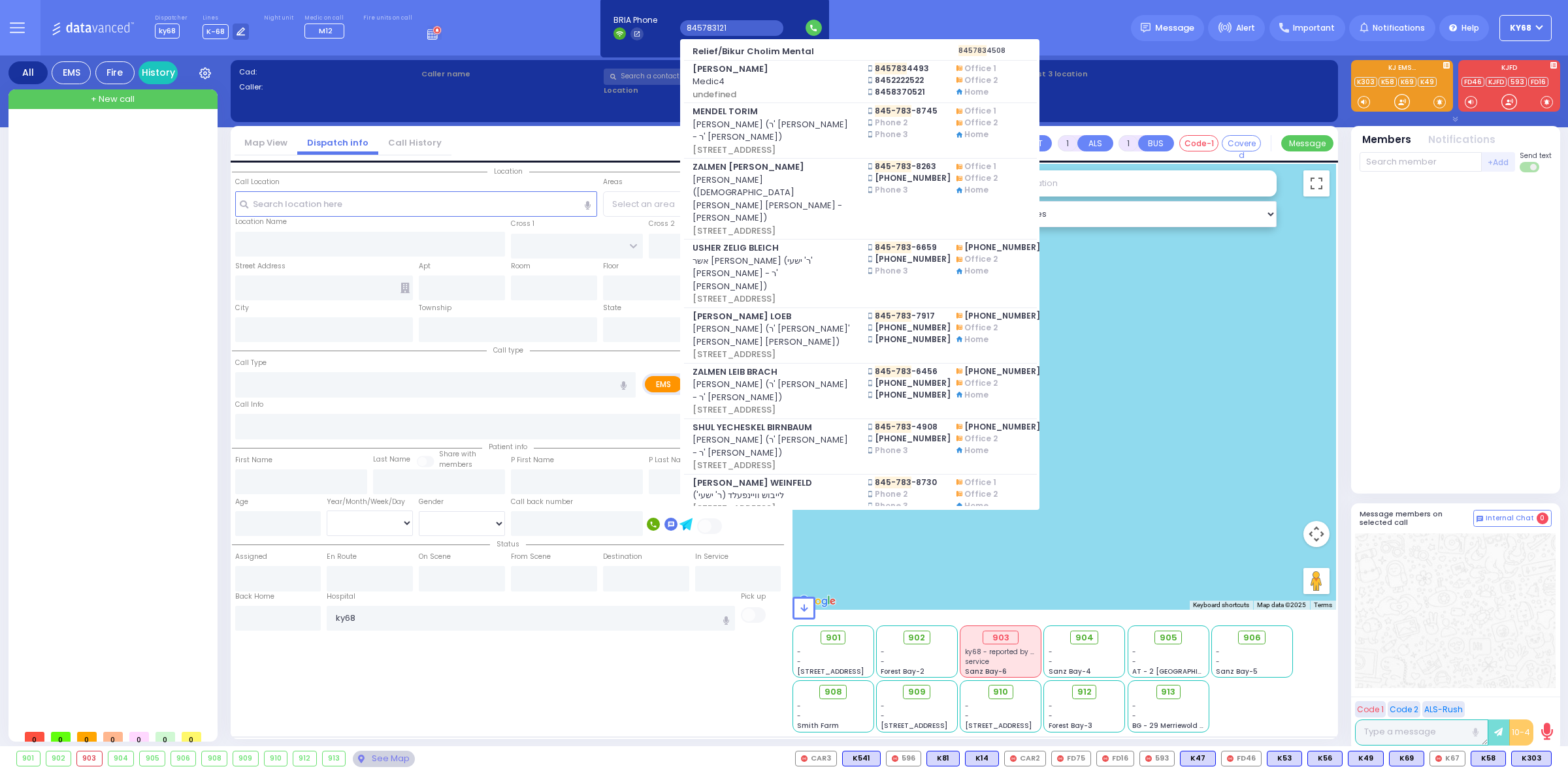
type input "8457831212"
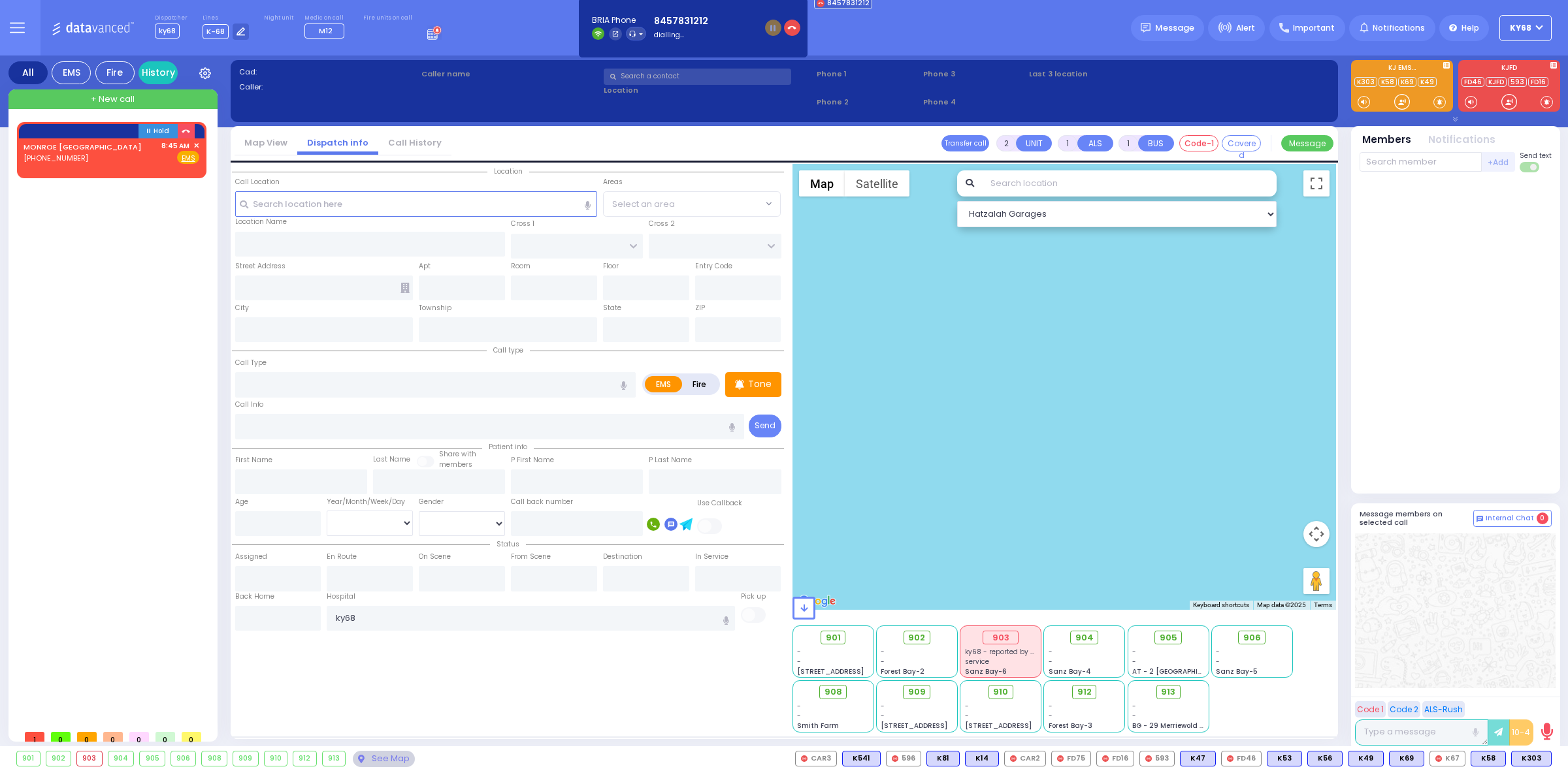
click at [787, 27] on icon "button" at bounding box center [791, 27] width 9 height 9
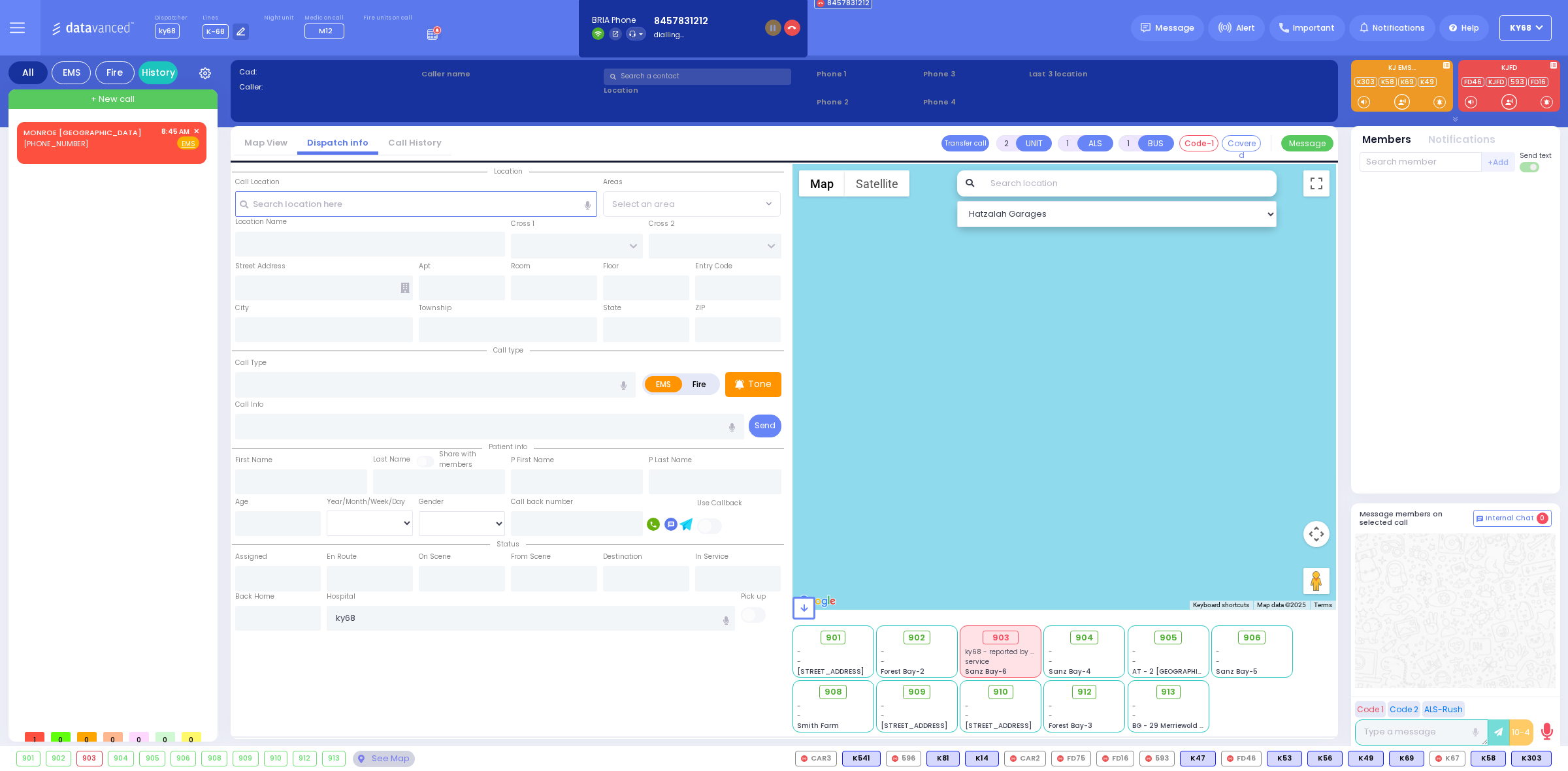
click at [787, 27] on icon "button" at bounding box center [791, 27] width 9 height 9
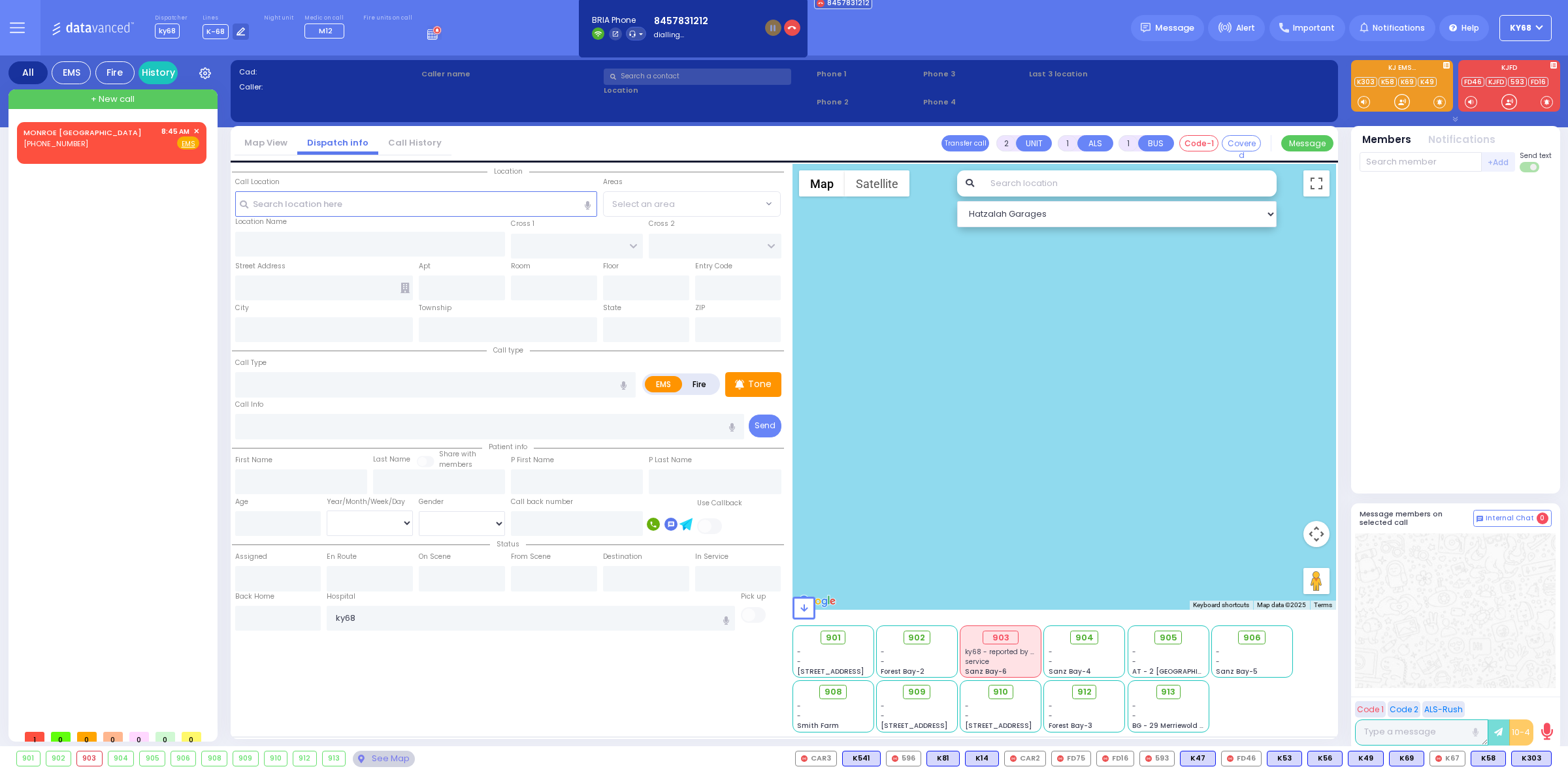
click at [787, 27] on icon "button" at bounding box center [791, 27] width 9 height 9
click at [194, 129] on span "✕" at bounding box center [196, 131] width 6 height 11
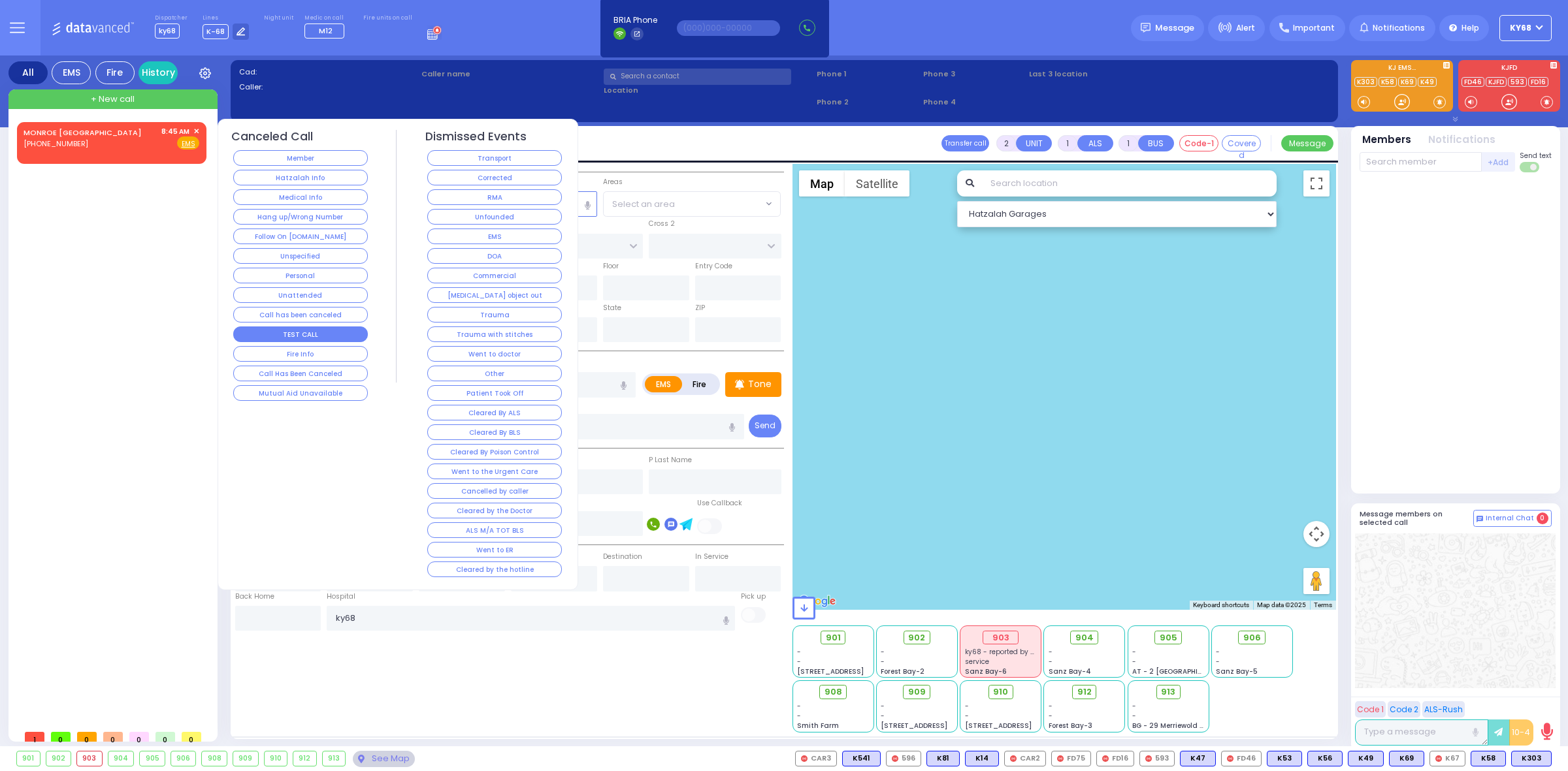
click at [315, 340] on button "TEST CALL" at bounding box center [300, 334] width 135 height 16
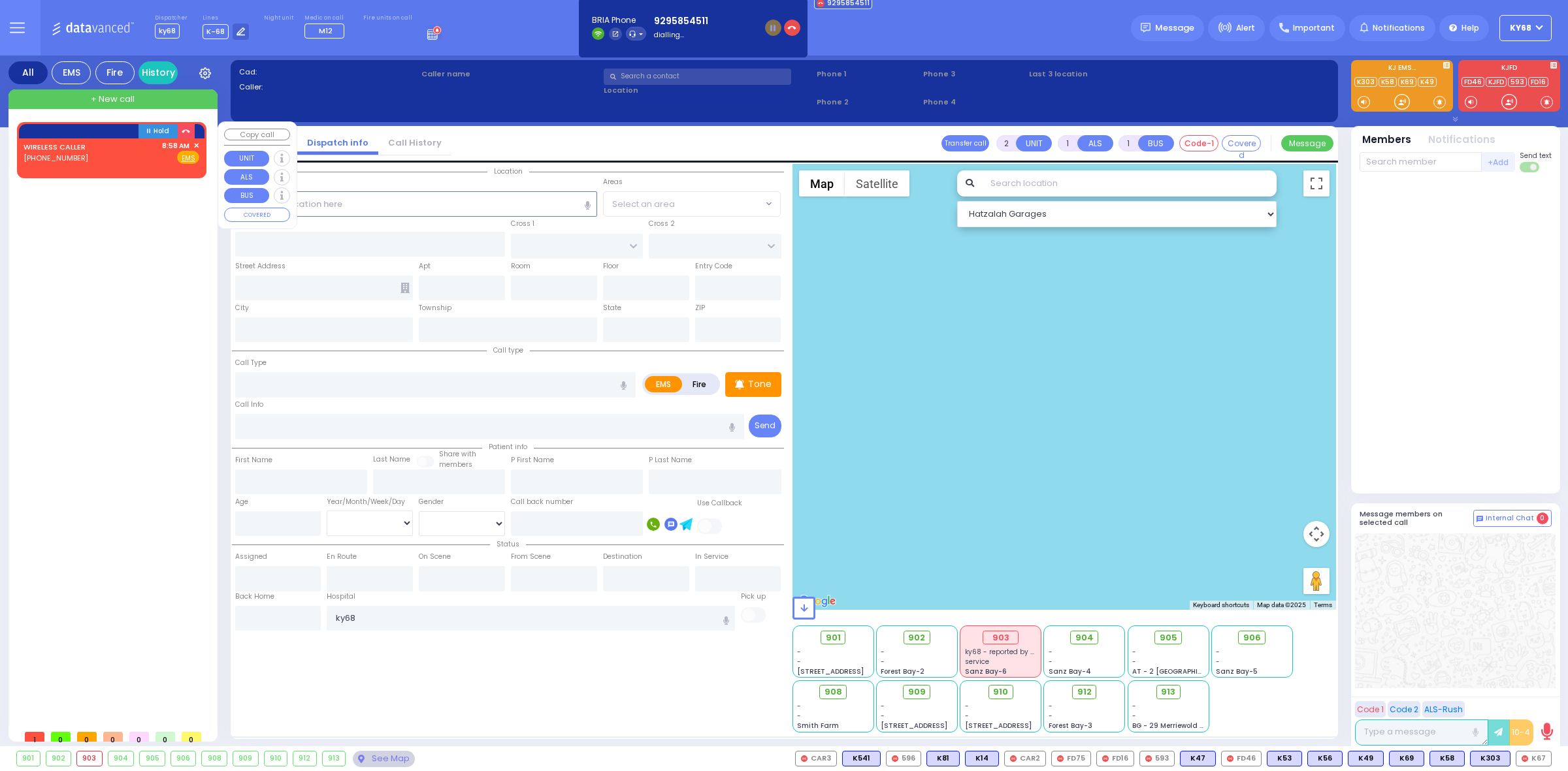
click at [102, 158] on div "WIRELESS CALLER [PHONE_NUMBER] 8:58 AM ✕ Fire EMS" at bounding box center [111, 152] width 176 height 24
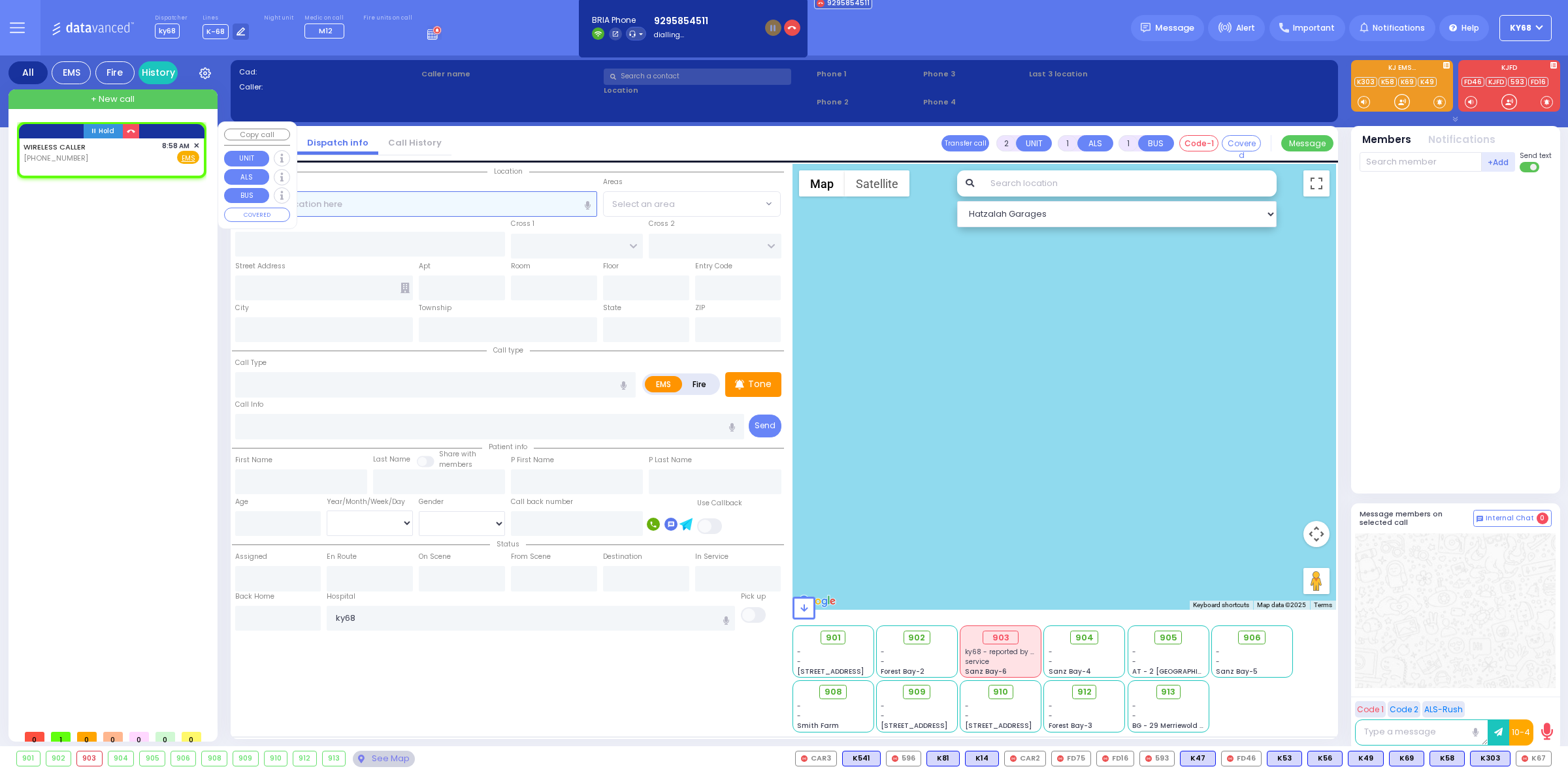
select select
radio input "true"
select select
type input "08:58"
select select "Hatzalah Garages"
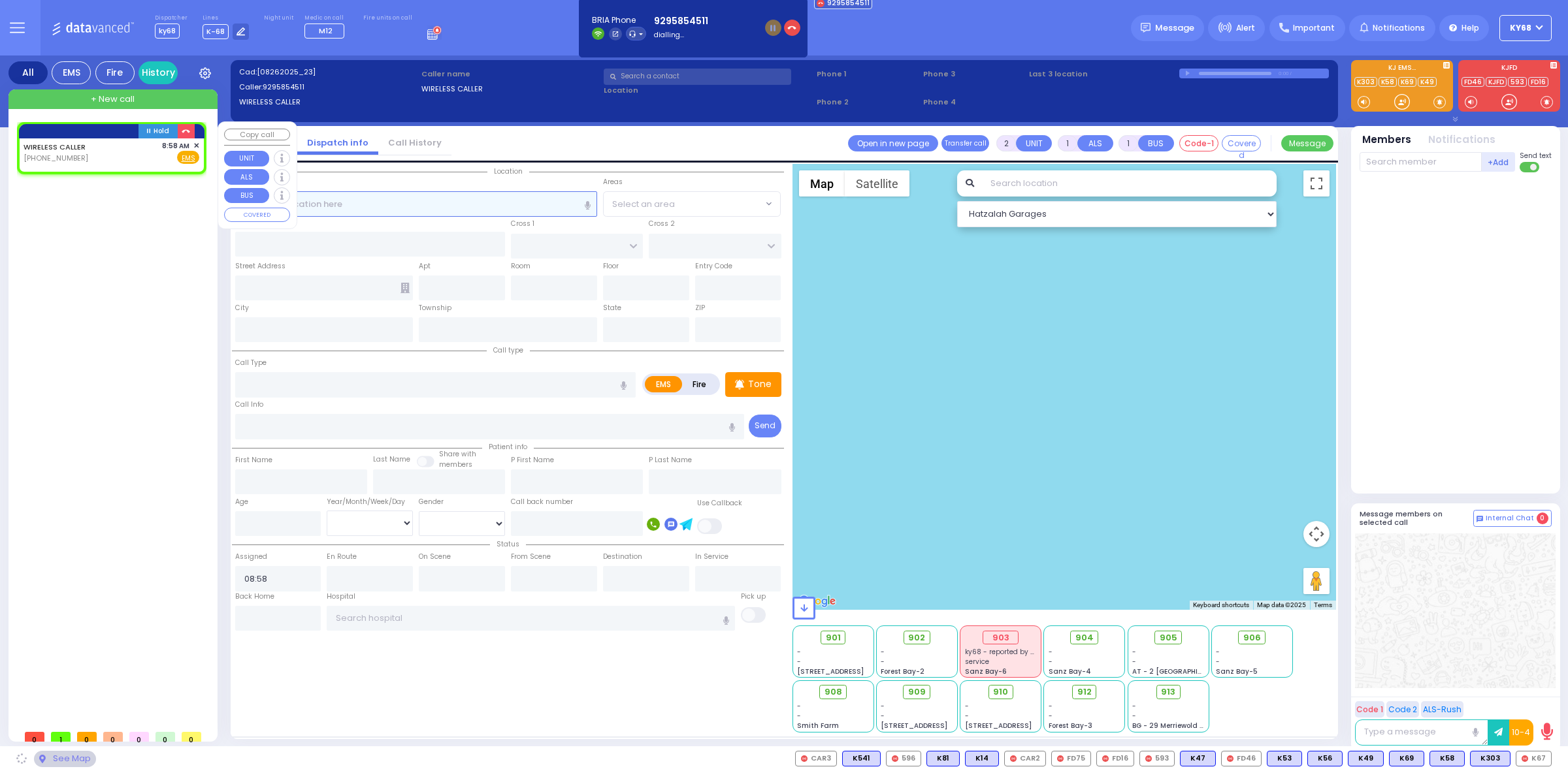
select select
radio input "true"
select select
select select "Hatzalah Garages"
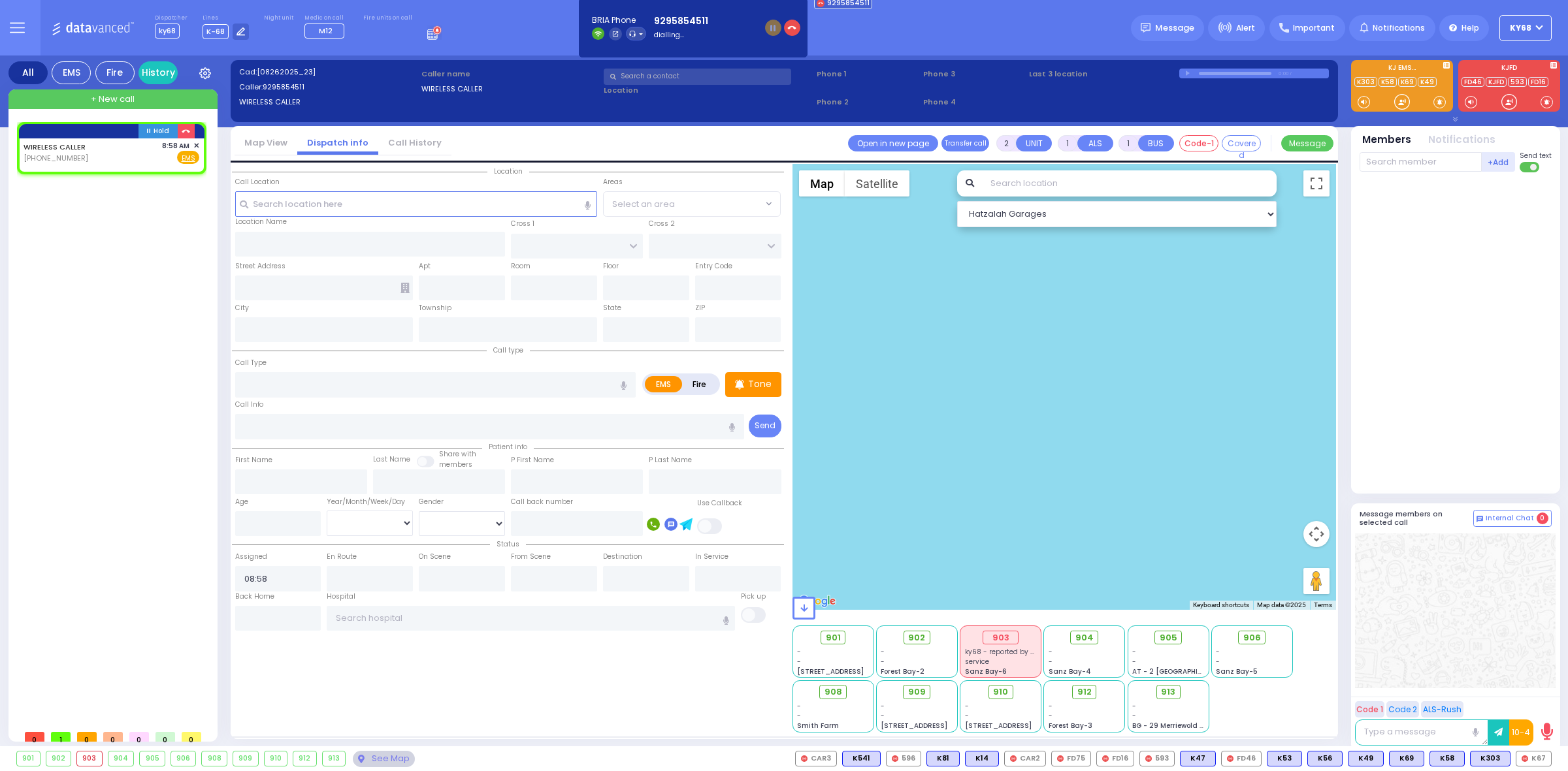
click at [420, 145] on link "Call History" at bounding box center [415, 142] width 74 height 12
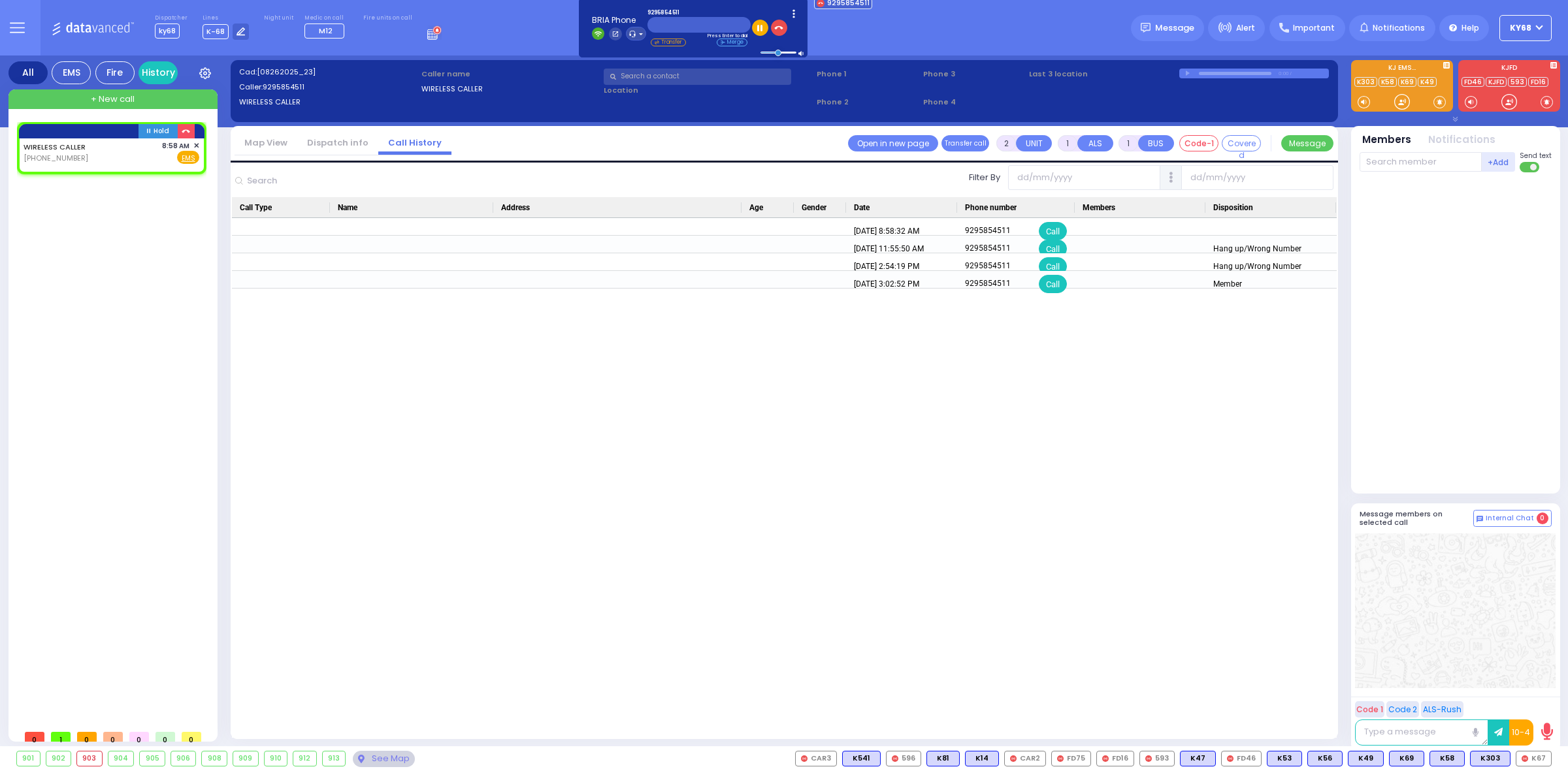
click at [350, 145] on link "Dispatch info" at bounding box center [338, 142] width 81 height 12
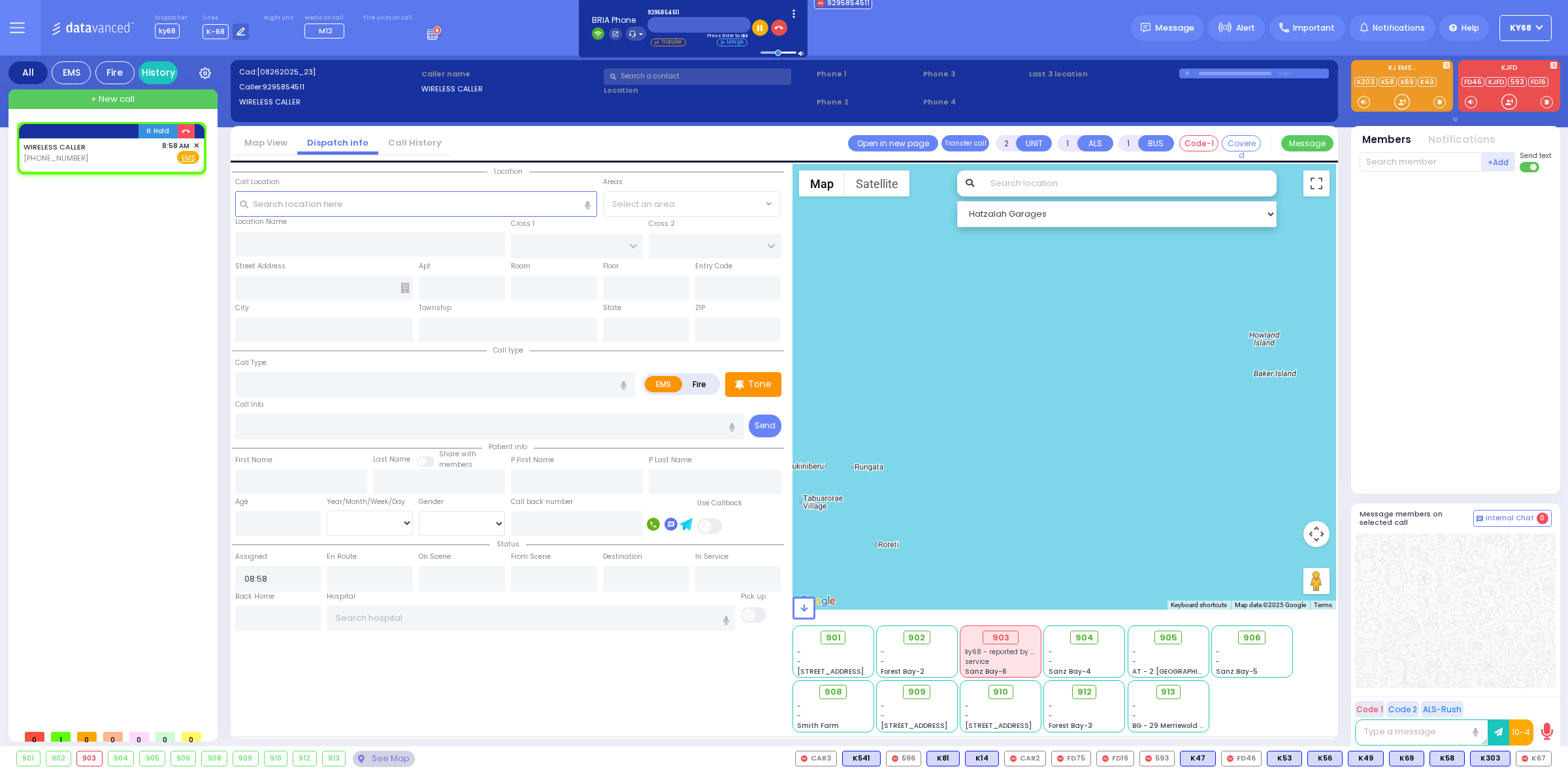
click at [392, 139] on link "Call History" at bounding box center [415, 142] width 74 height 12
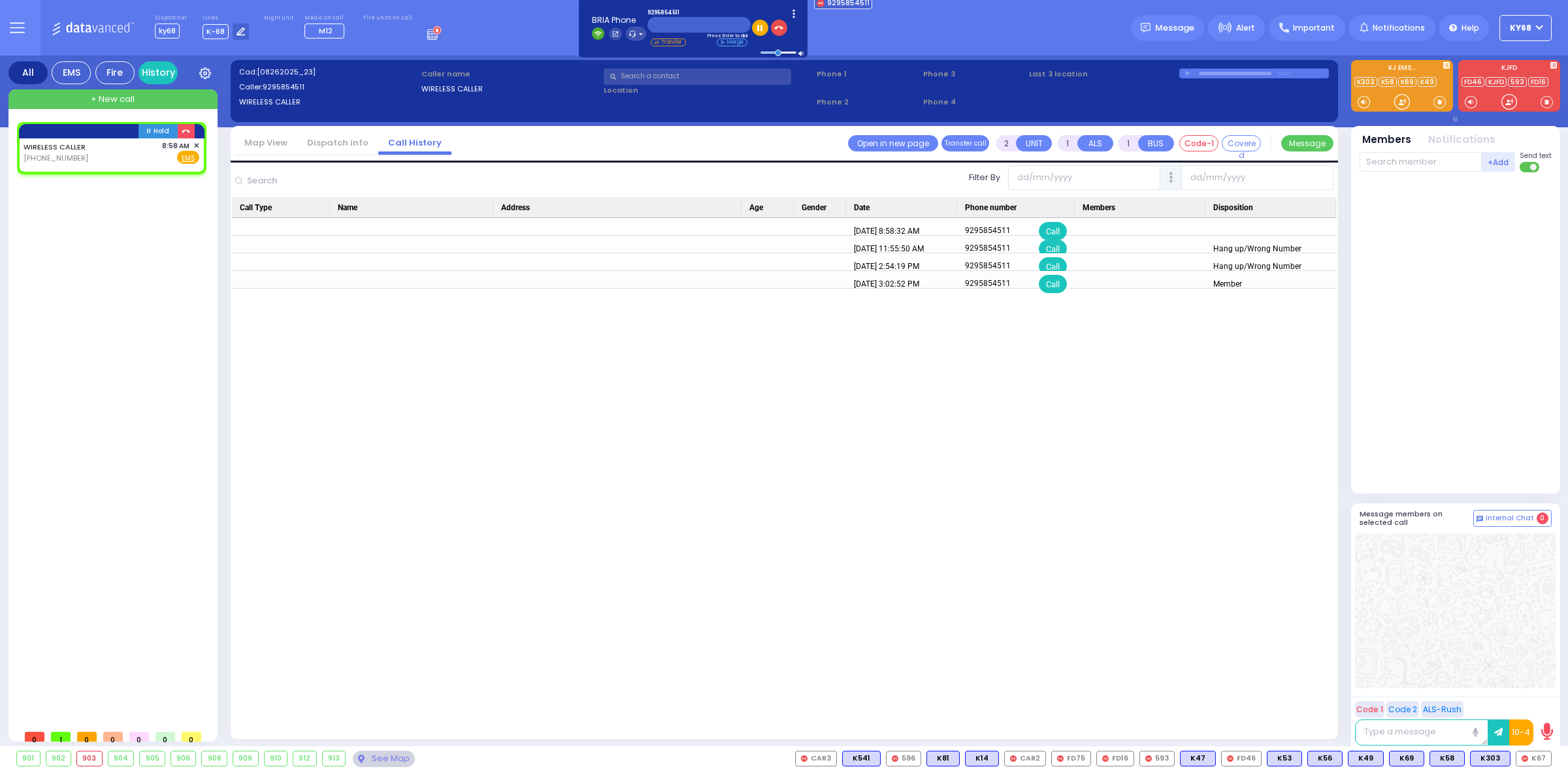
click at [355, 140] on link "Dispatch info" at bounding box center [338, 142] width 81 height 12
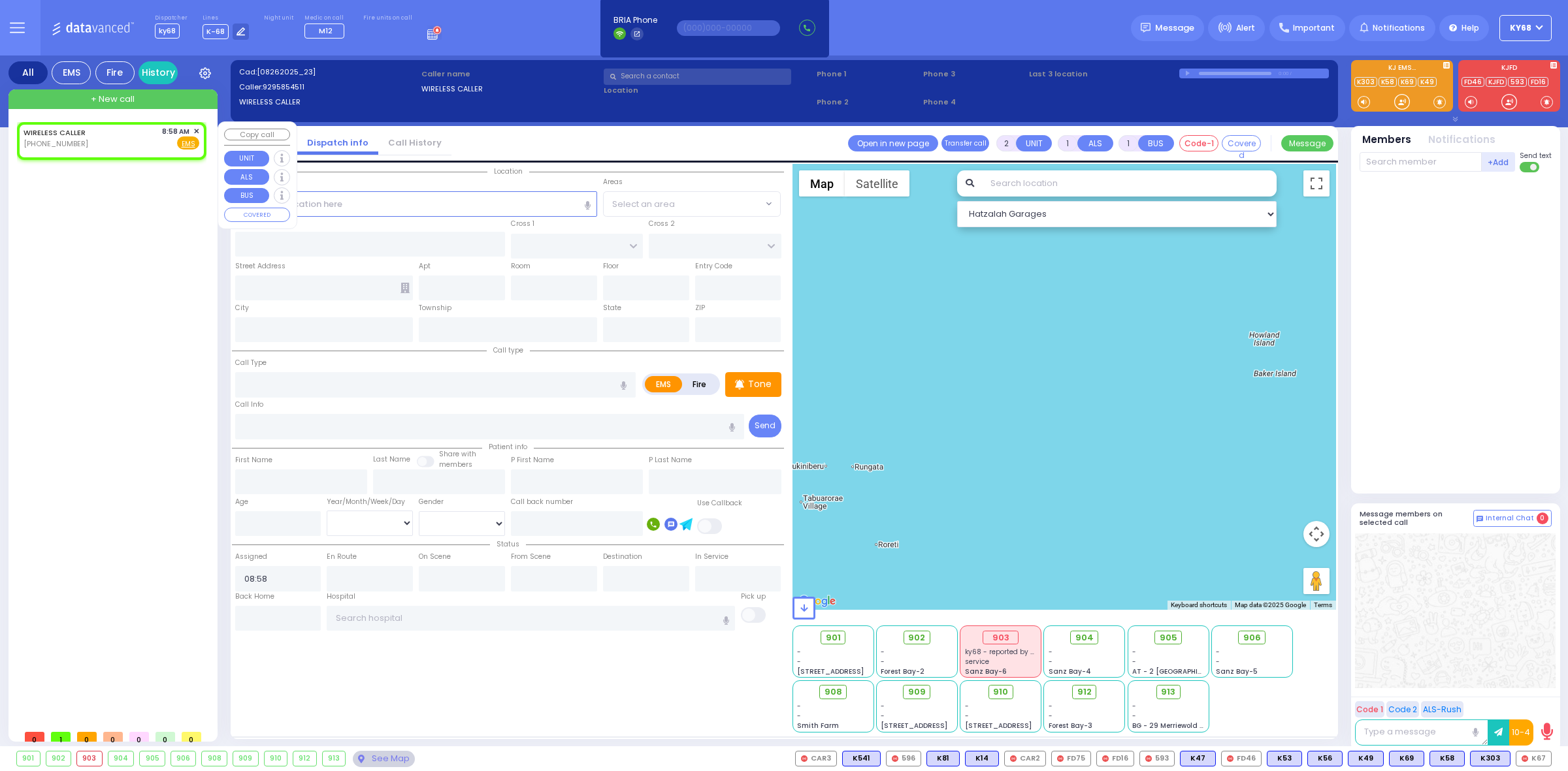
click at [194, 131] on span "✕" at bounding box center [196, 131] width 6 height 11
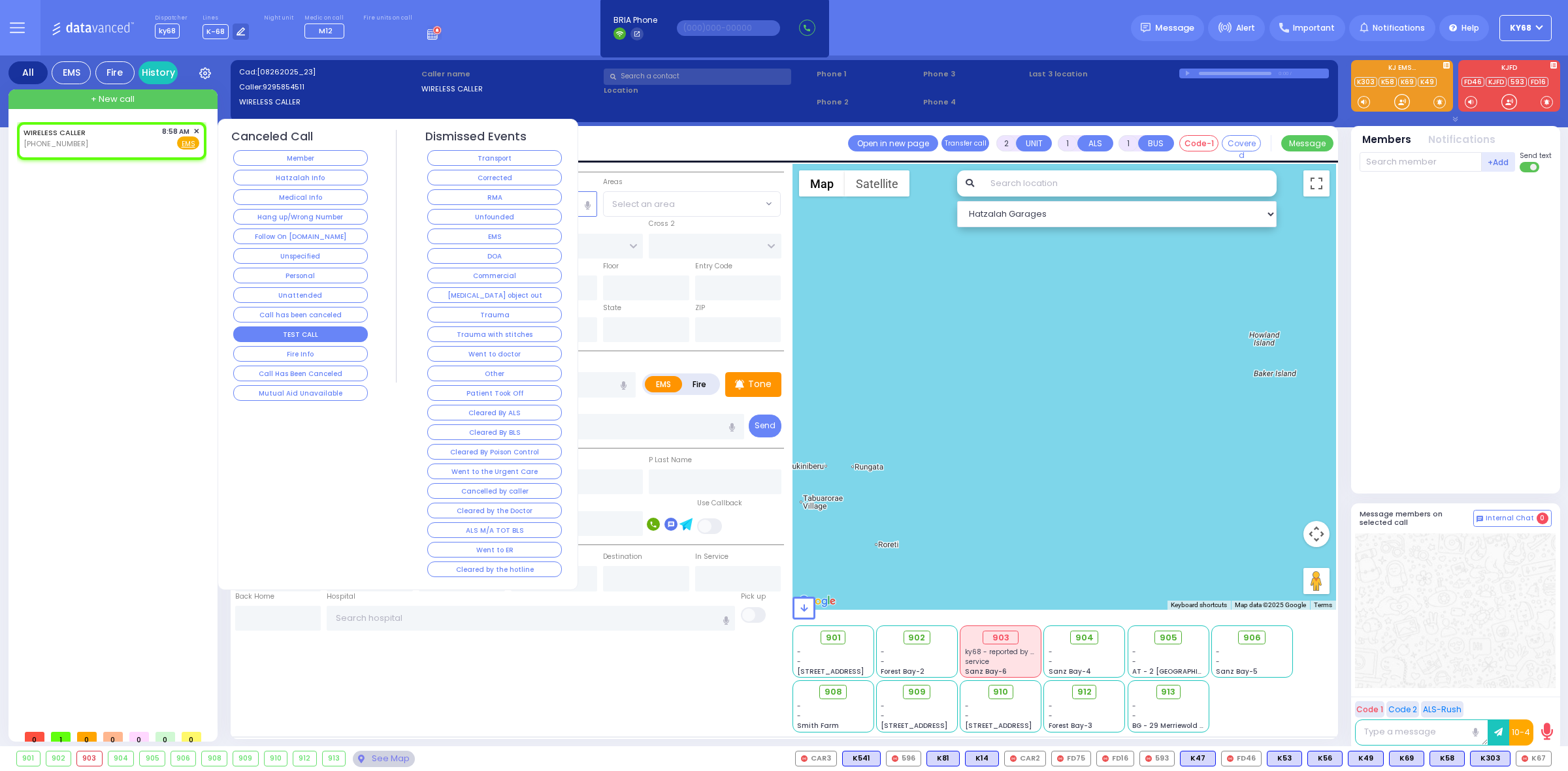
click at [322, 338] on button "TEST CALL" at bounding box center [300, 334] width 135 height 16
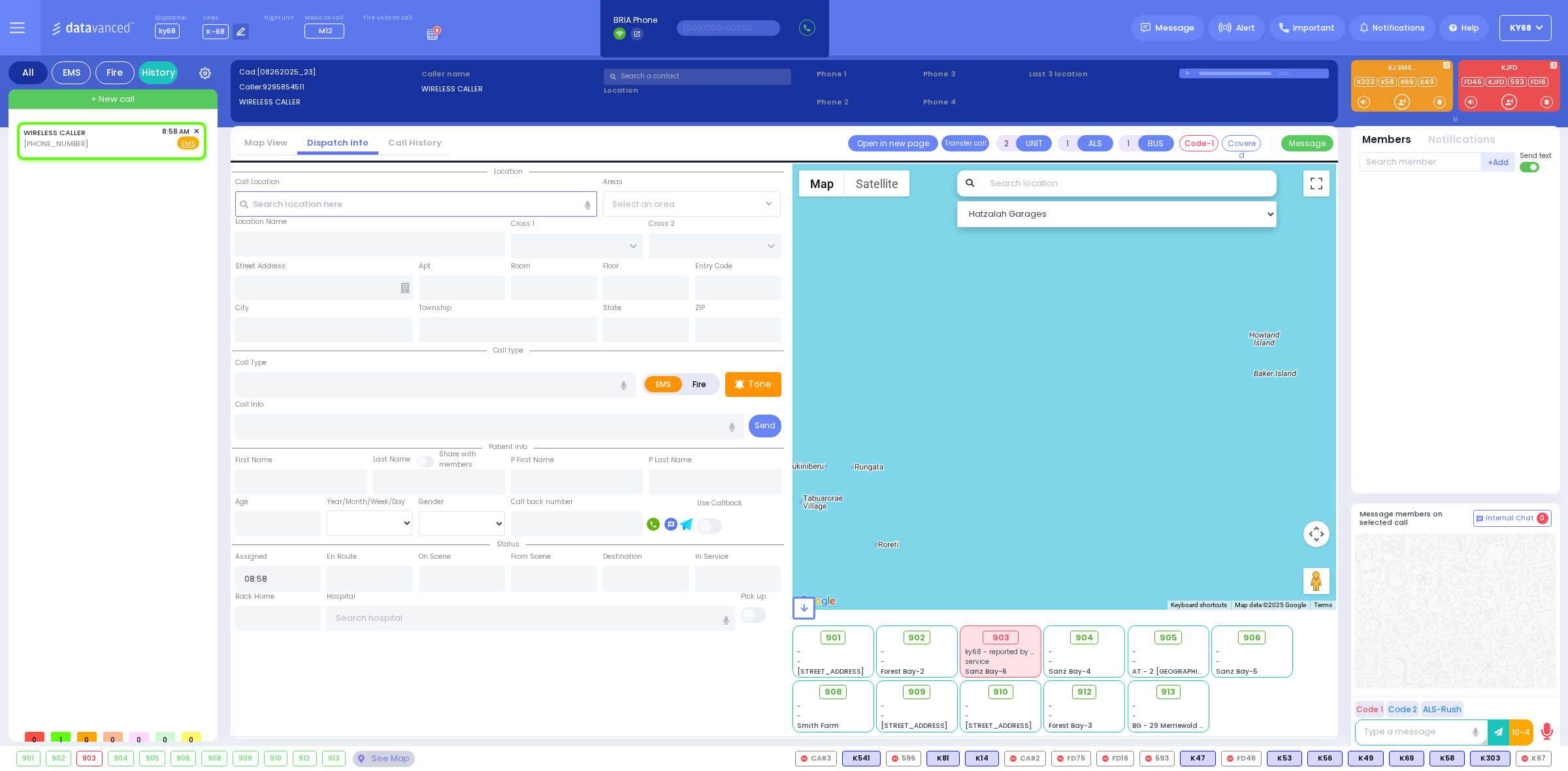
select select
radio input "true"
select select
click at [393, 141] on link "Call History" at bounding box center [415, 142] width 74 height 12
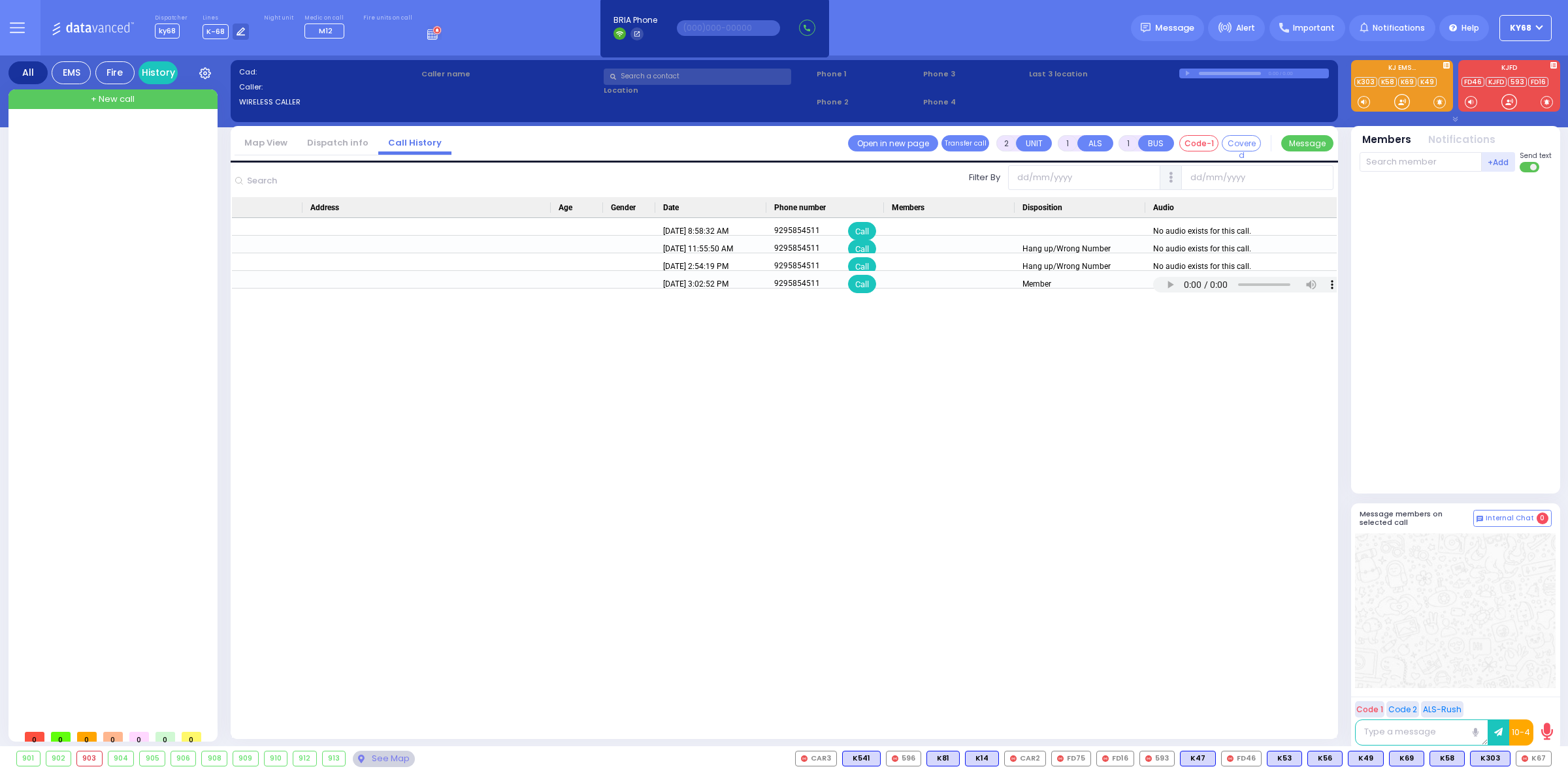
scroll to position [0, 370]
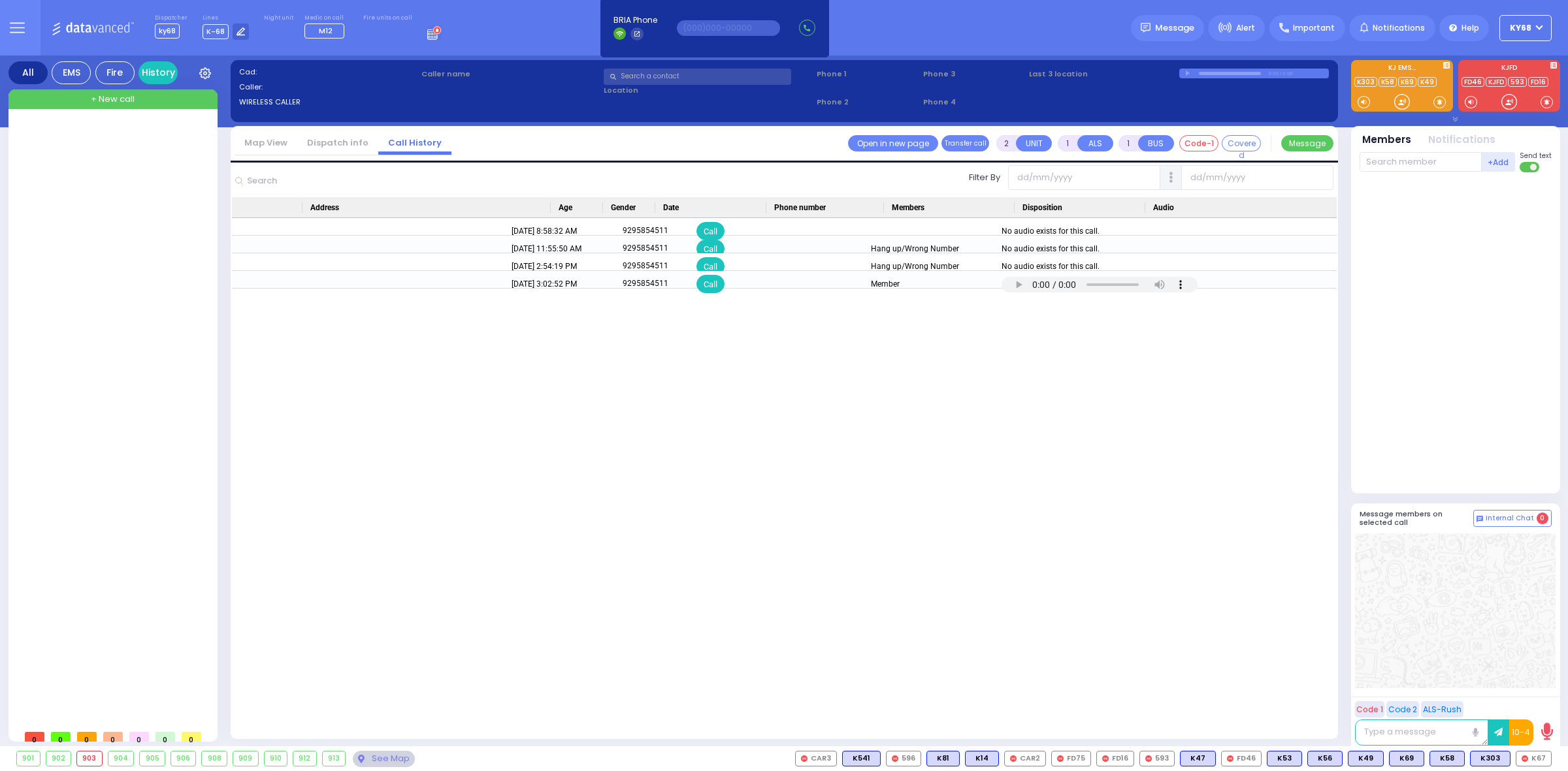
drag, startPoint x: 507, startPoint y: 426, endPoint x: 576, endPoint y: 425, distance: 69.0
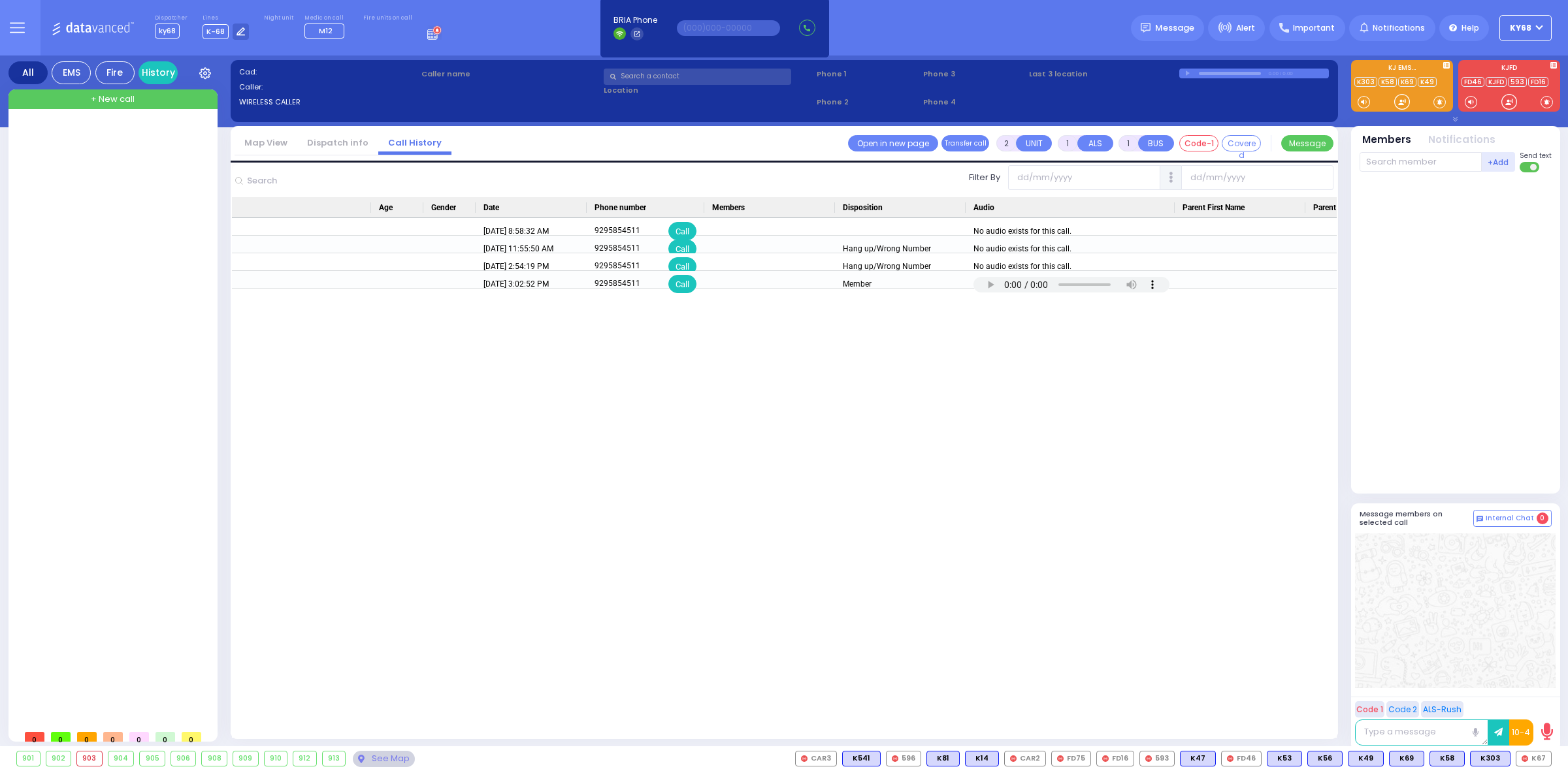
click at [321, 137] on link "Dispatch info" at bounding box center [338, 142] width 81 height 12
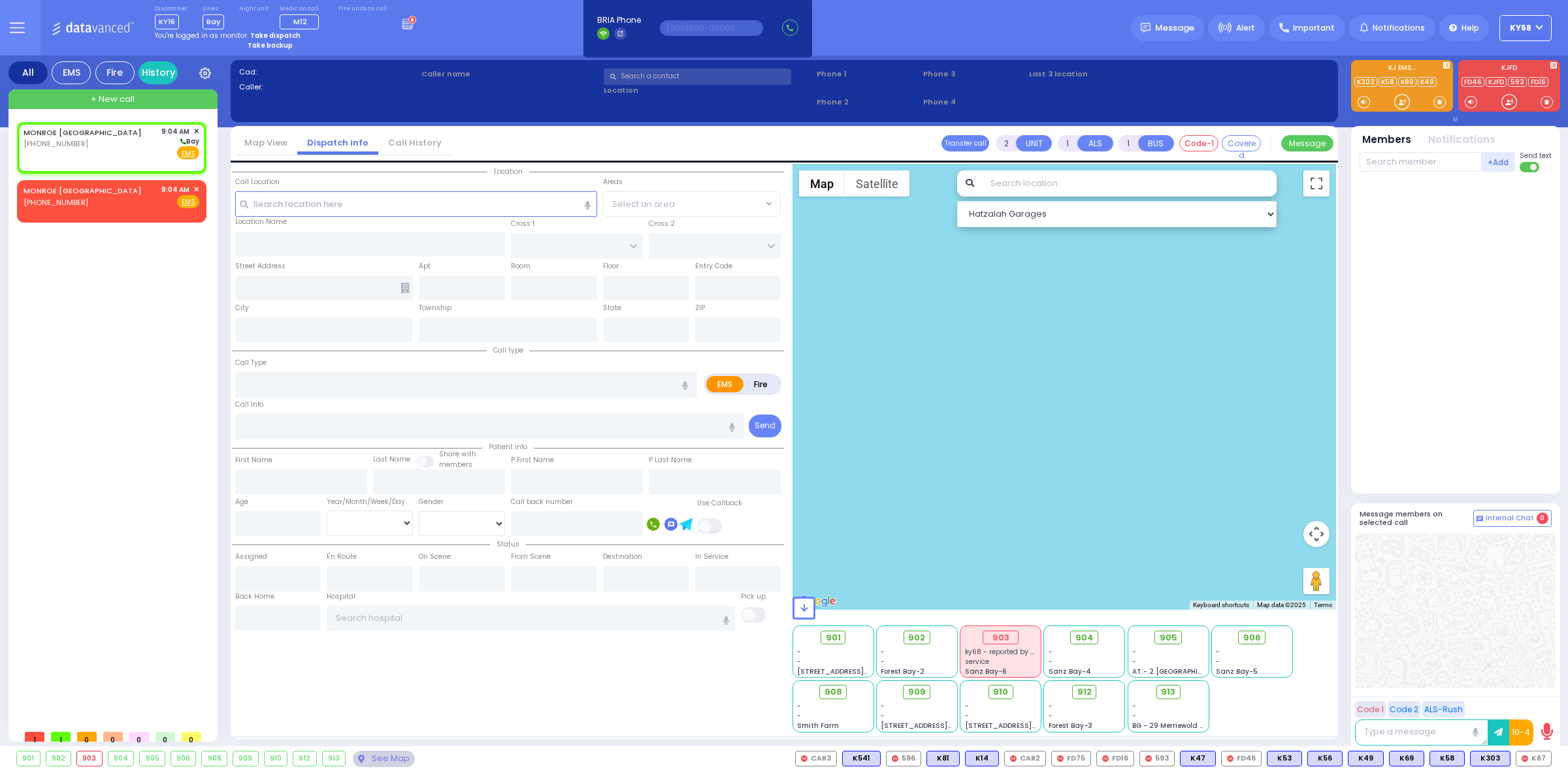
select select
radio input "true"
select select
type input "09:04"
select select "Hatzalah Garages"
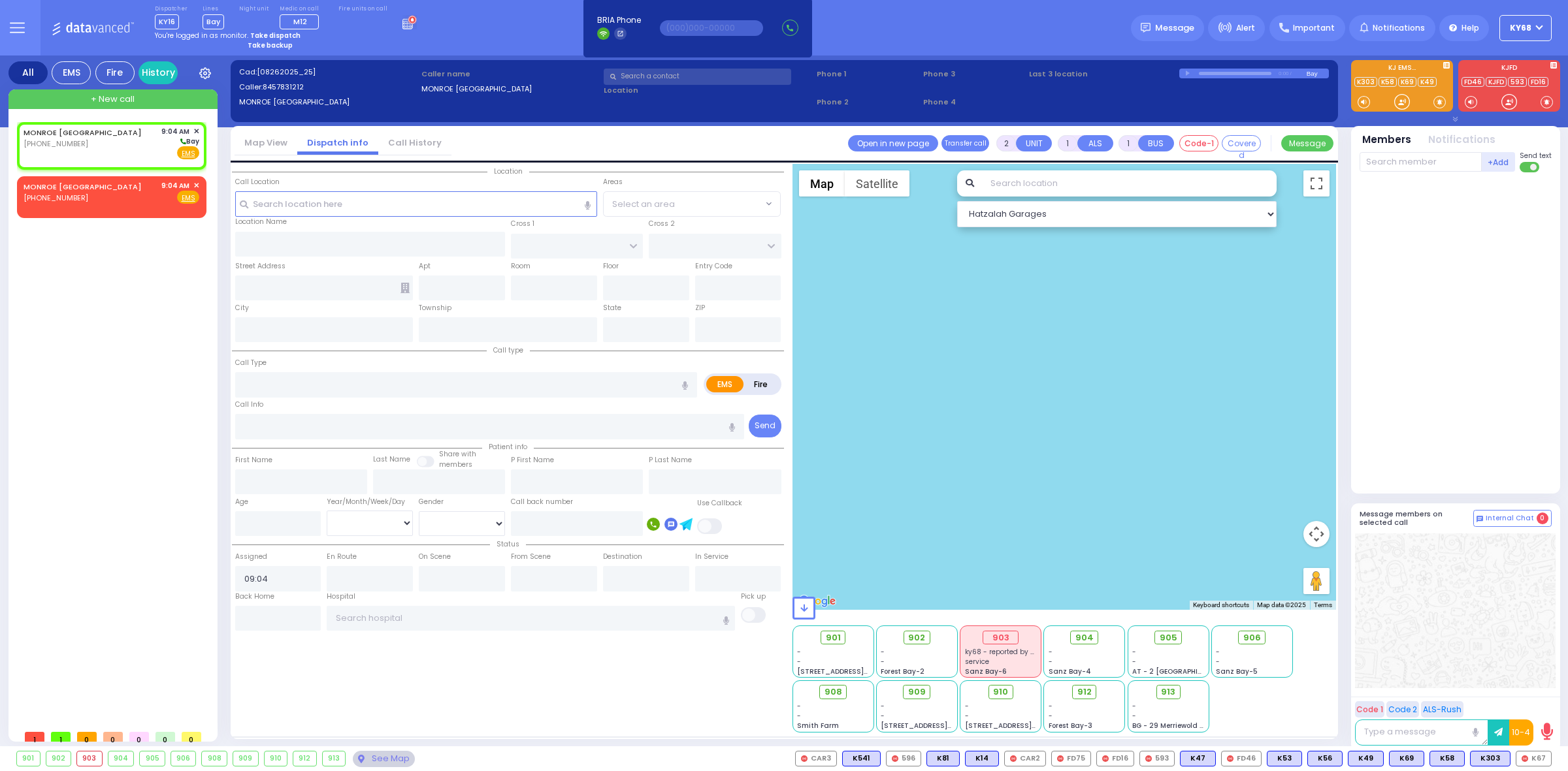
select select
radio input "true"
select select
select select "Hatzalah Garages"
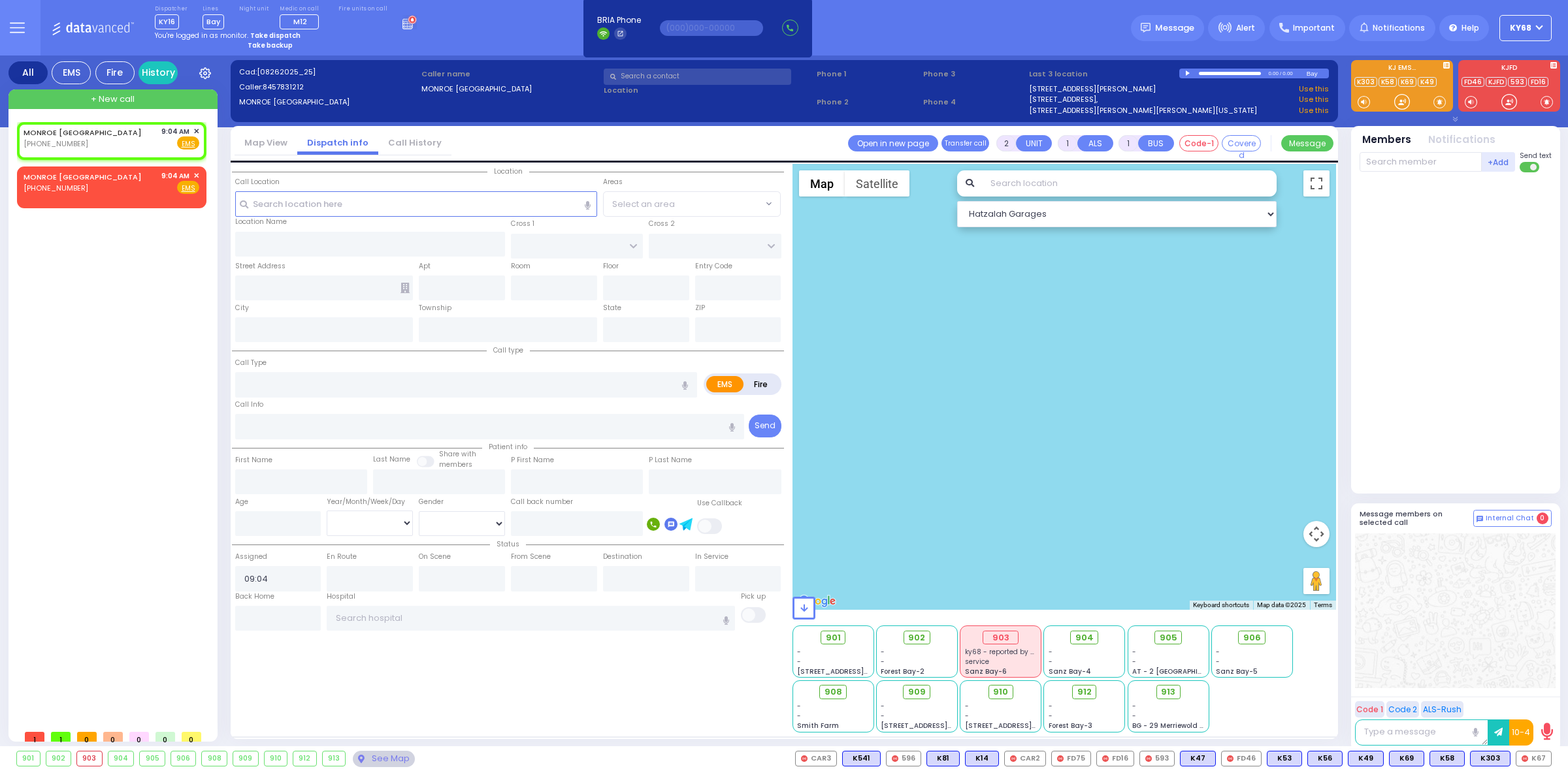
select select
radio input "true"
select select
select select "Hatzalah Garages"
click at [176, 575] on div "MONROE NY (845) 783-1212 9:04 AM ✕ EMS" at bounding box center [114, 423] width 194 height 602
